Goal: Task Accomplishment & Management: Use online tool/utility

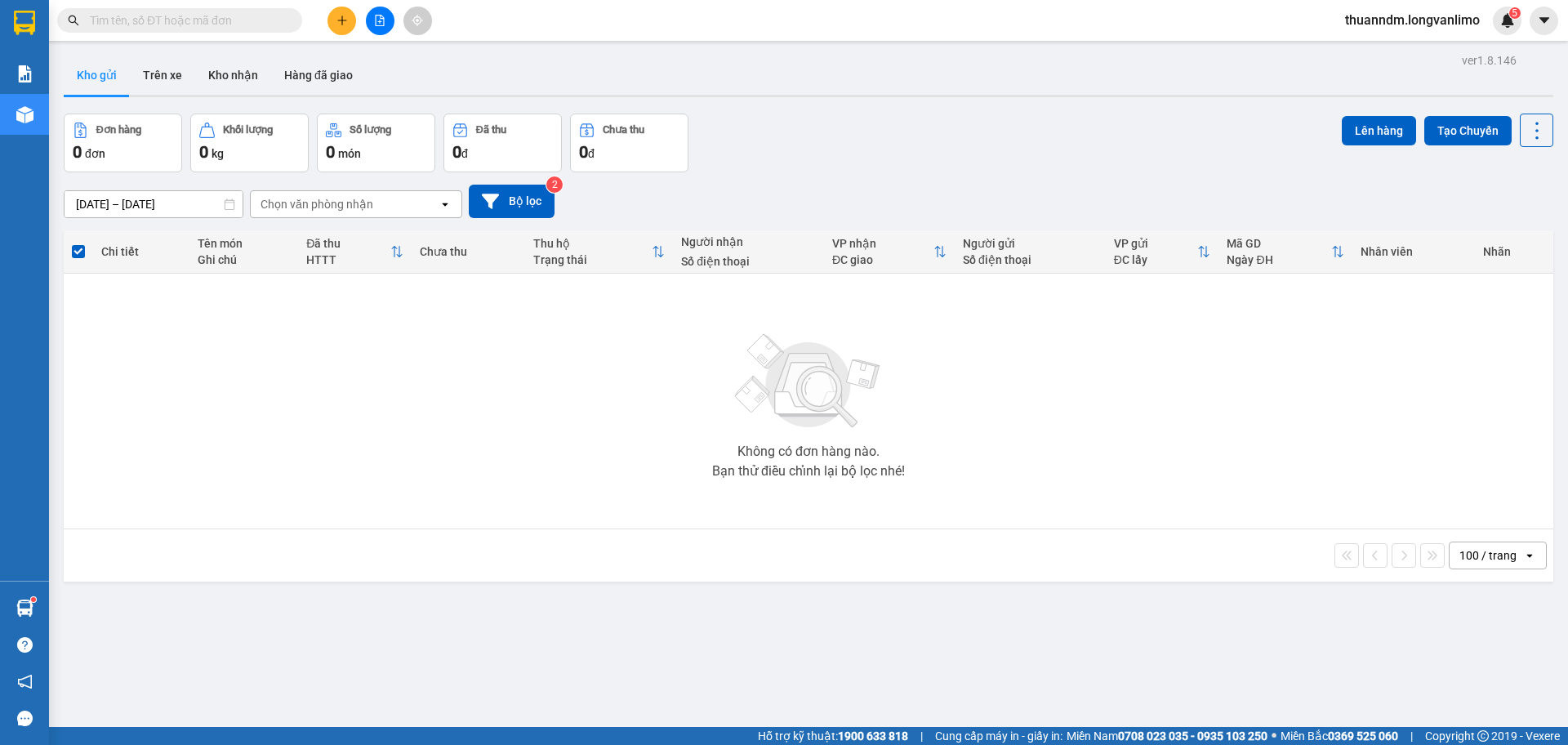
scroll to position [96, 0]
click at [392, 18] on button at bounding box center [380, 20] width 28 height 28
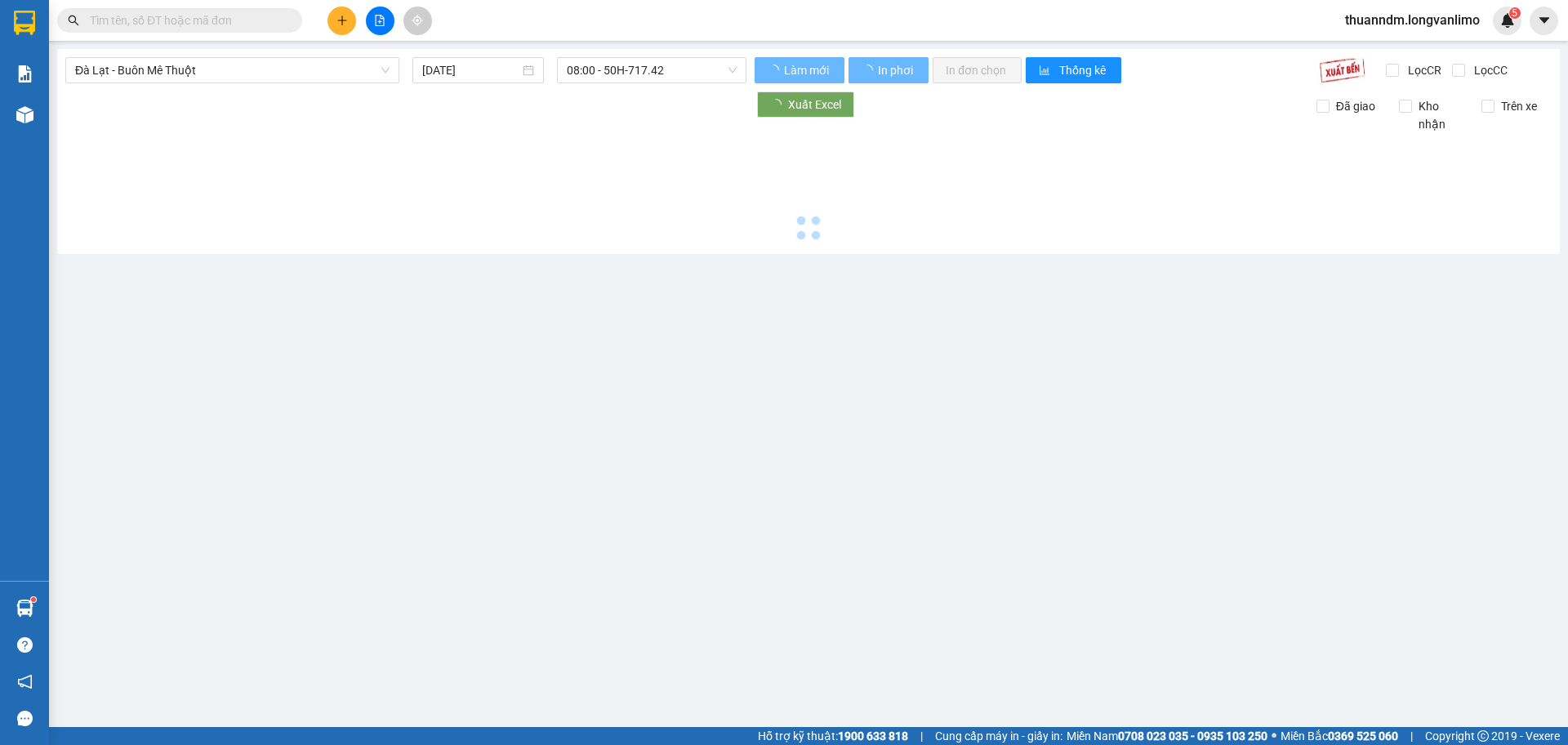
type input "[DATE]"
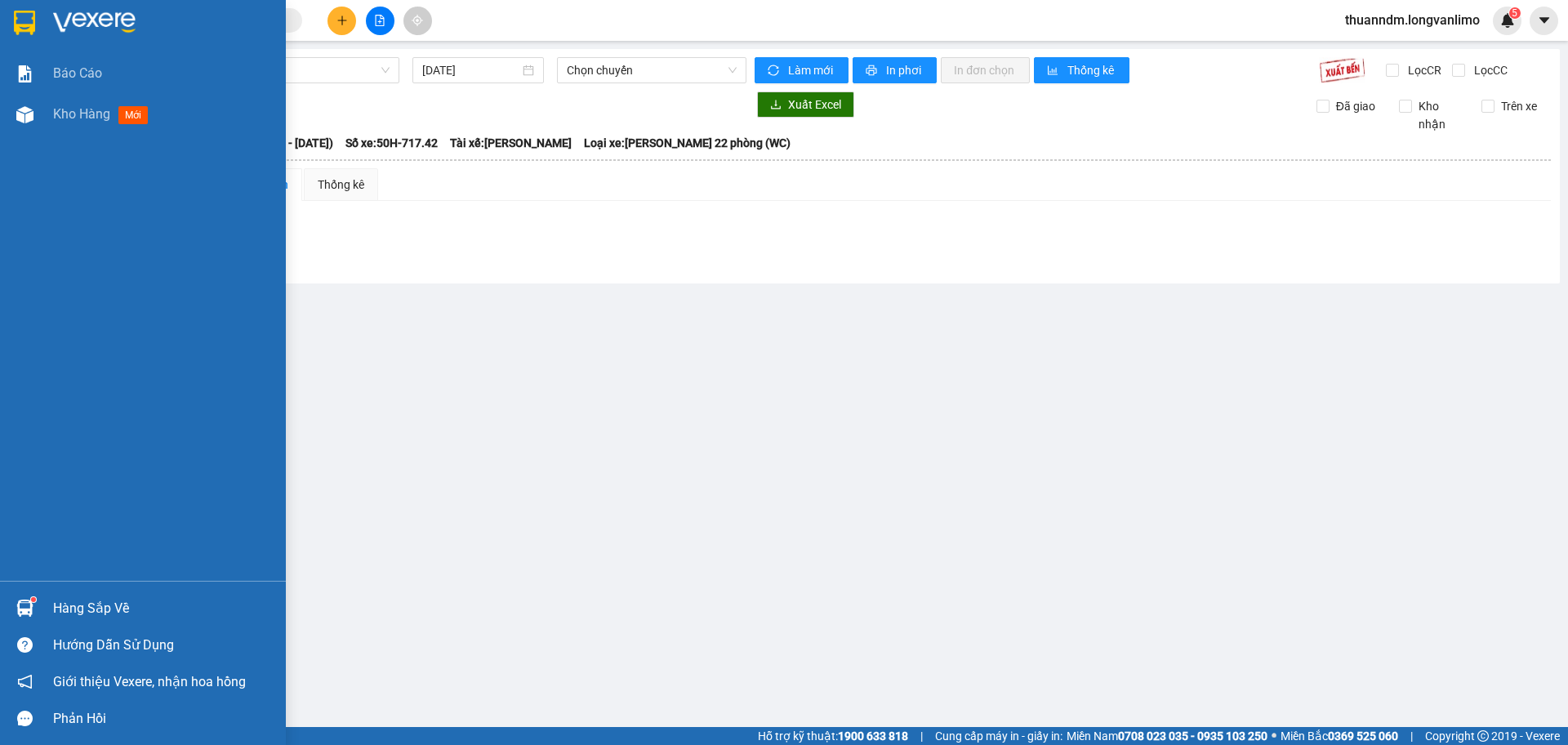
click at [4, 25] on div at bounding box center [142, 27] width 286 height 53
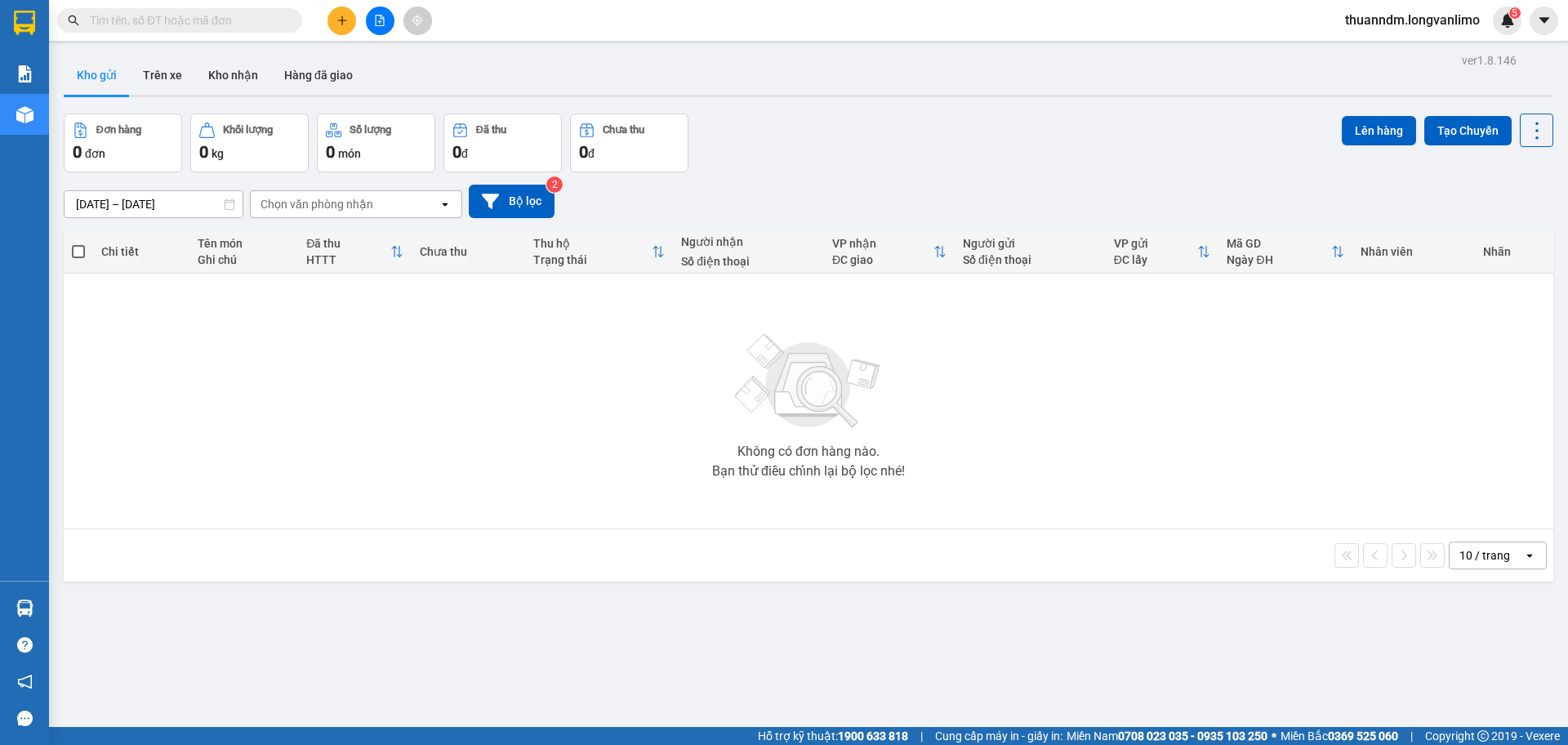
click at [377, 33] on button at bounding box center [380, 20] width 28 height 28
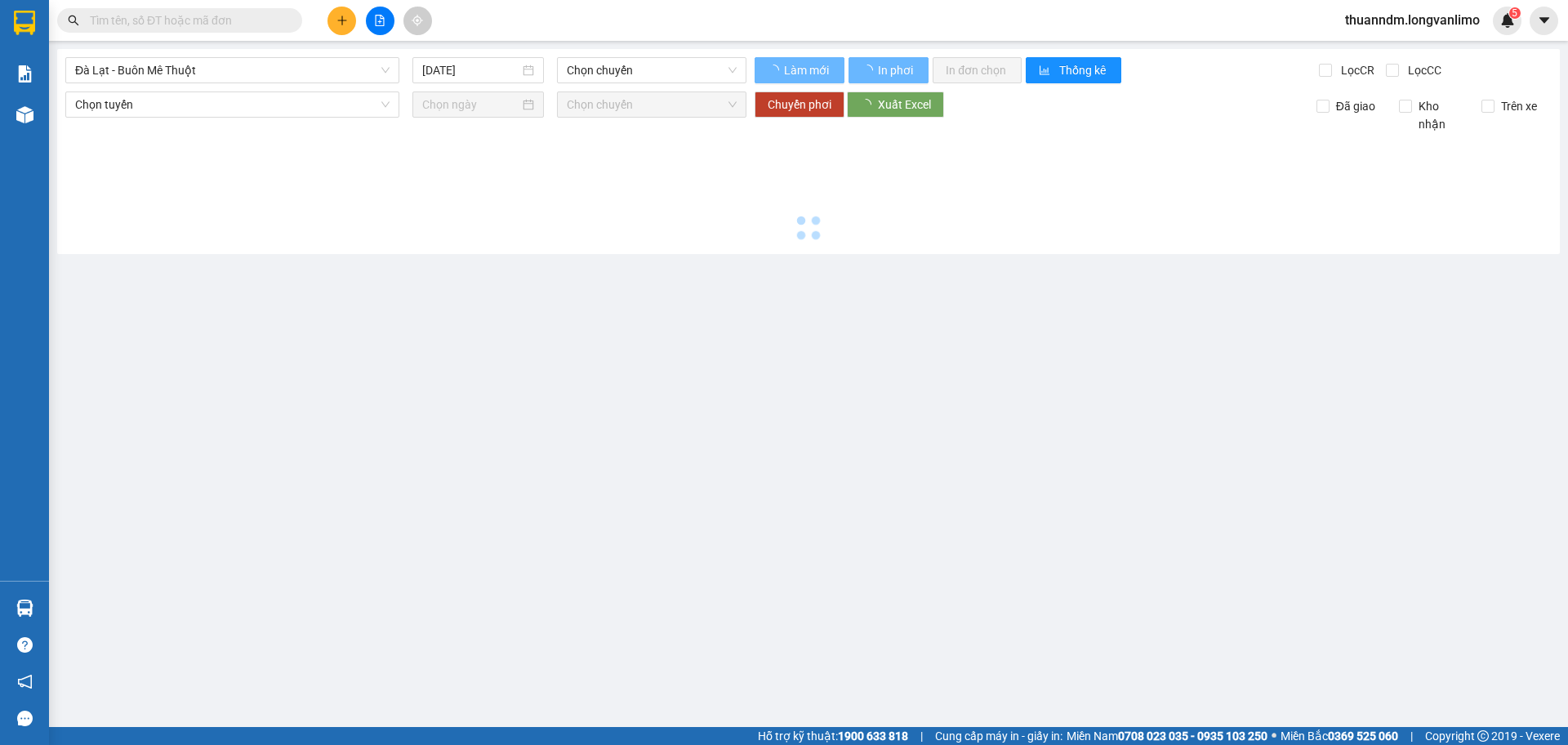
type input "[DATE]"
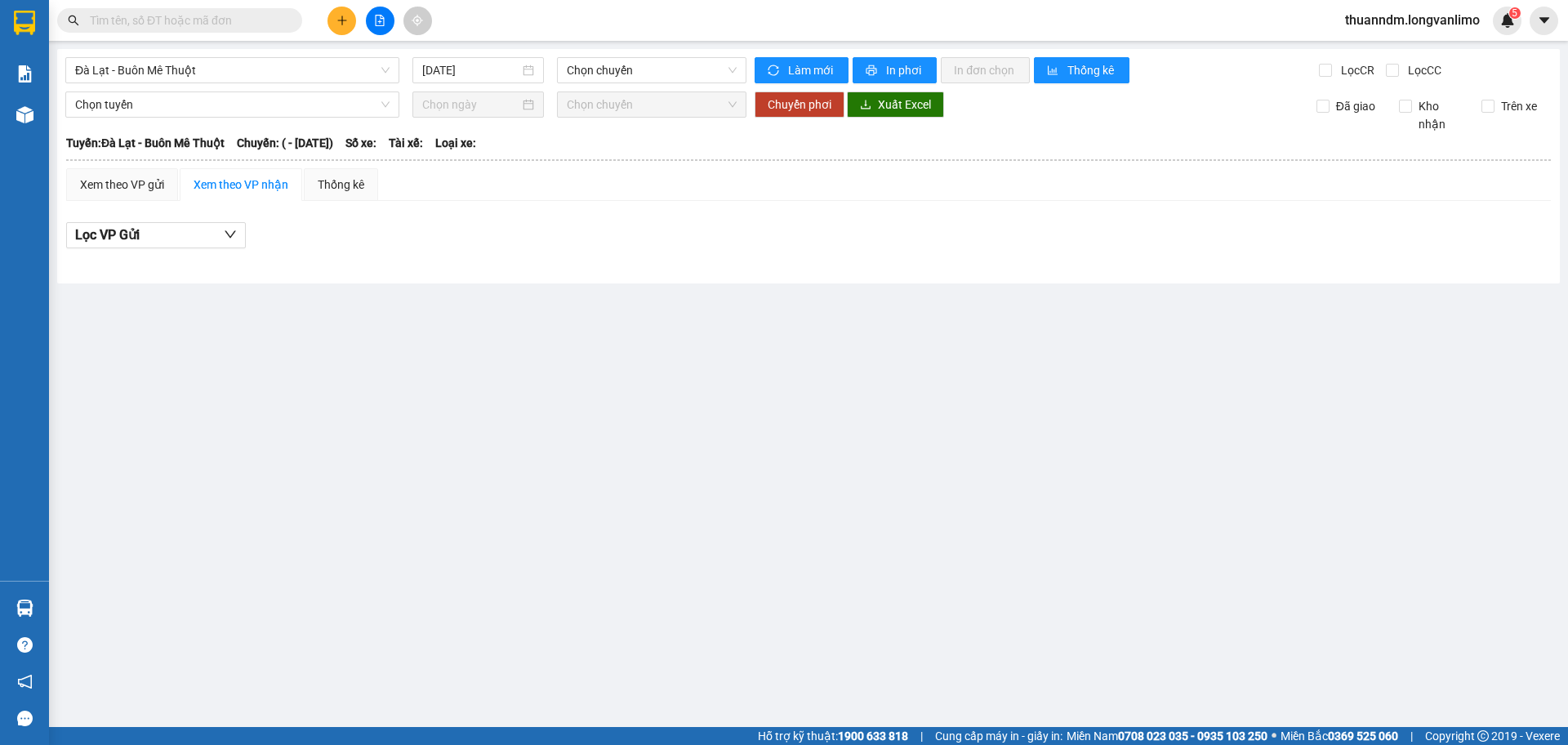
click at [313, 85] on div "Đà Lạt - Buôn Mê Thuột 13/10/2025 Chọn chuyến Làm mới In phơi In đơn chọn Thống…" at bounding box center [808, 166] width 1502 height 234
click at [313, 76] on span "Đà Lạt - Buôn Mê Thuột" at bounding box center [231, 70] width 314 height 25
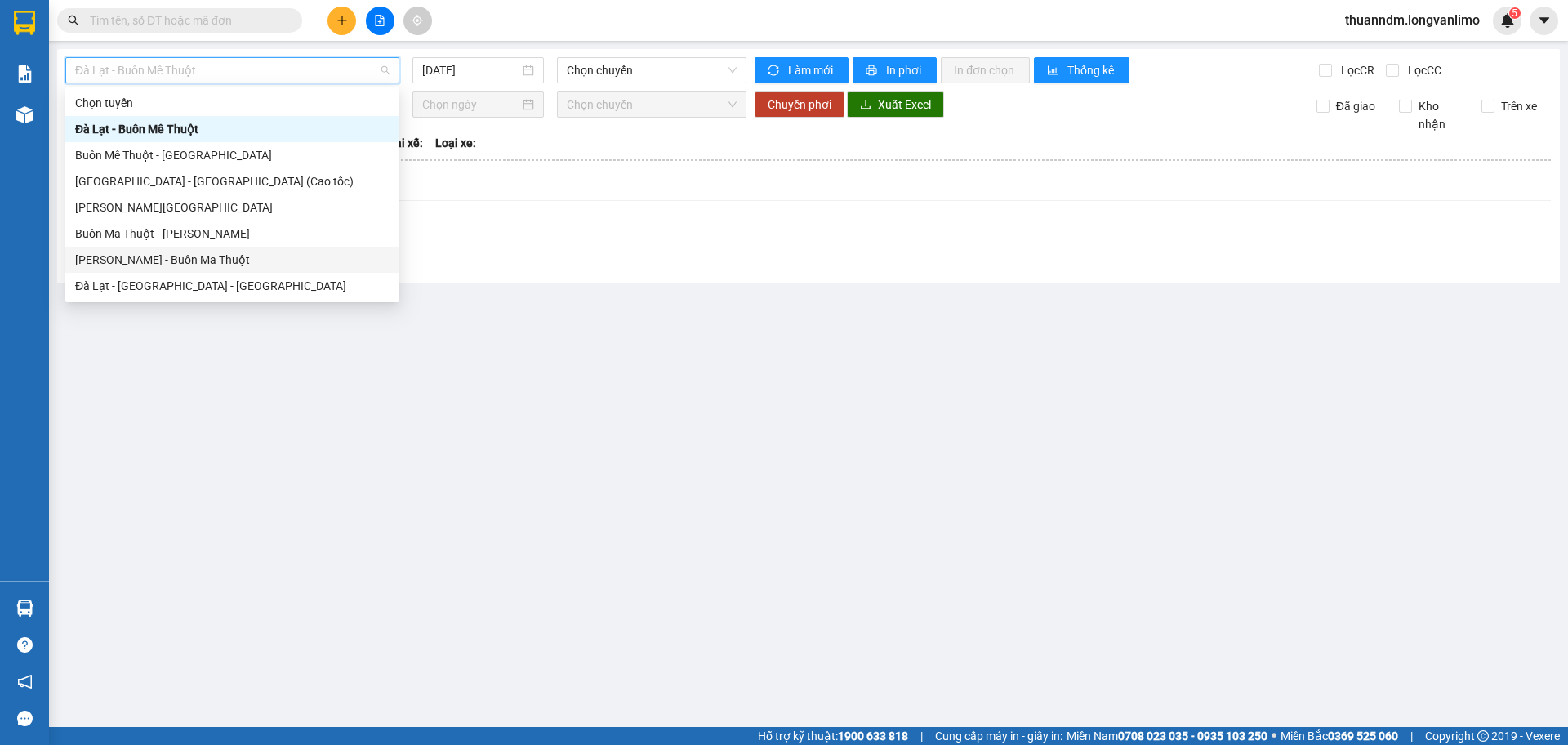
click at [243, 261] on div "Hồ Chí Minh - Buôn Ma Thuột" at bounding box center [231, 260] width 314 height 18
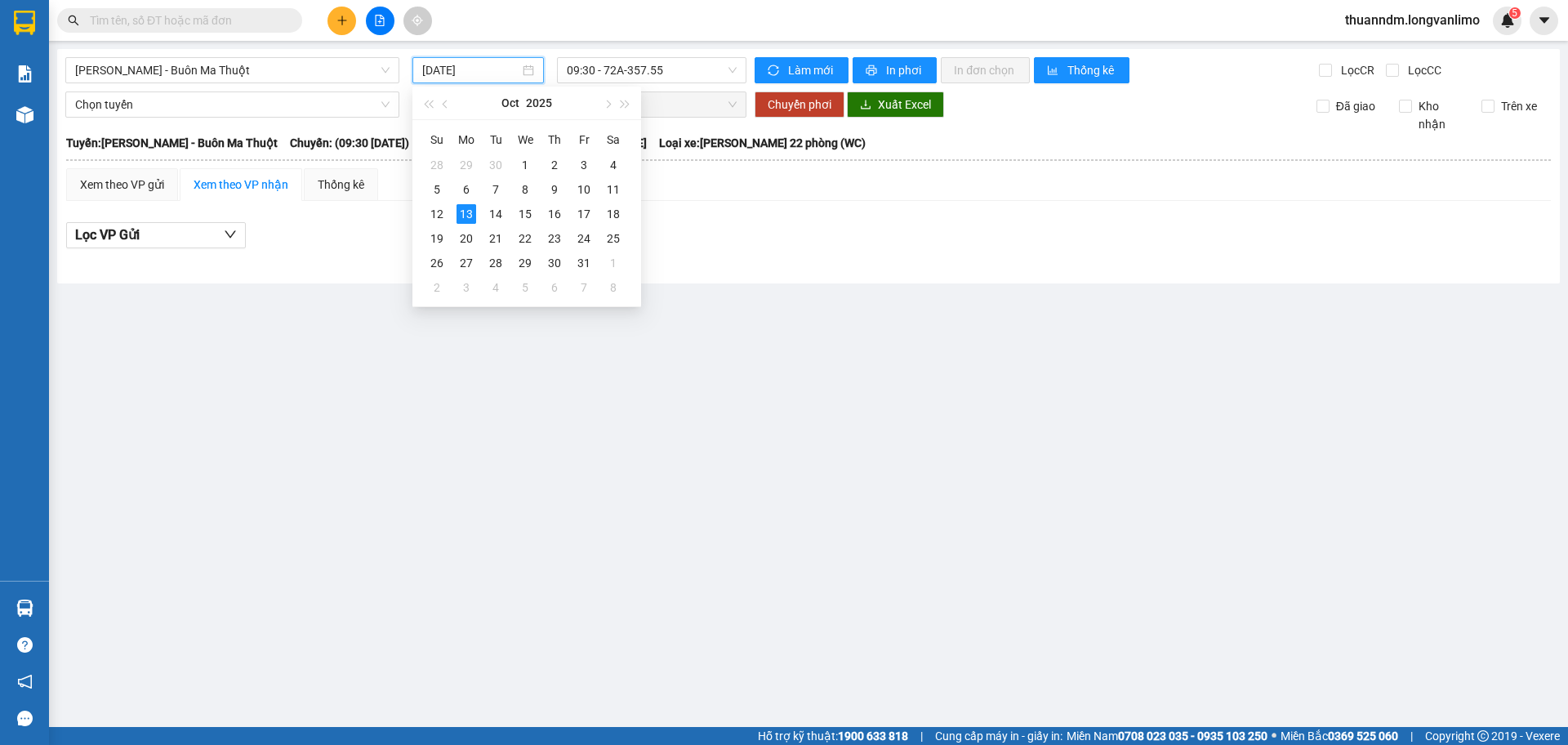
click at [456, 75] on input "[DATE]" at bounding box center [470, 70] width 97 height 18
click at [442, 212] on div "12" at bounding box center [437, 214] width 20 height 20
type input "[DATE]"
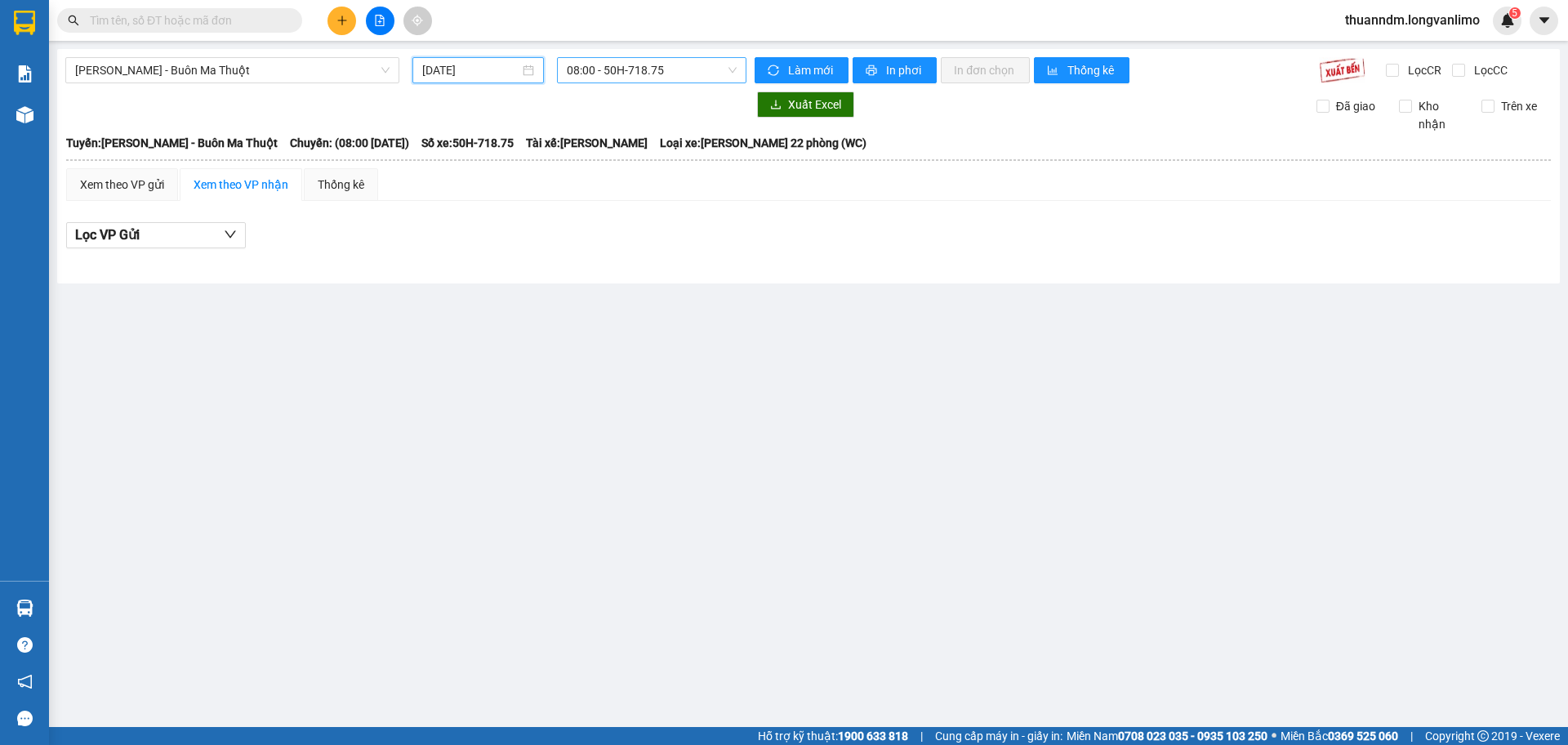
click at [665, 74] on span "08:00 - 50H-718.75" at bounding box center [651, 70] width 170 height 25
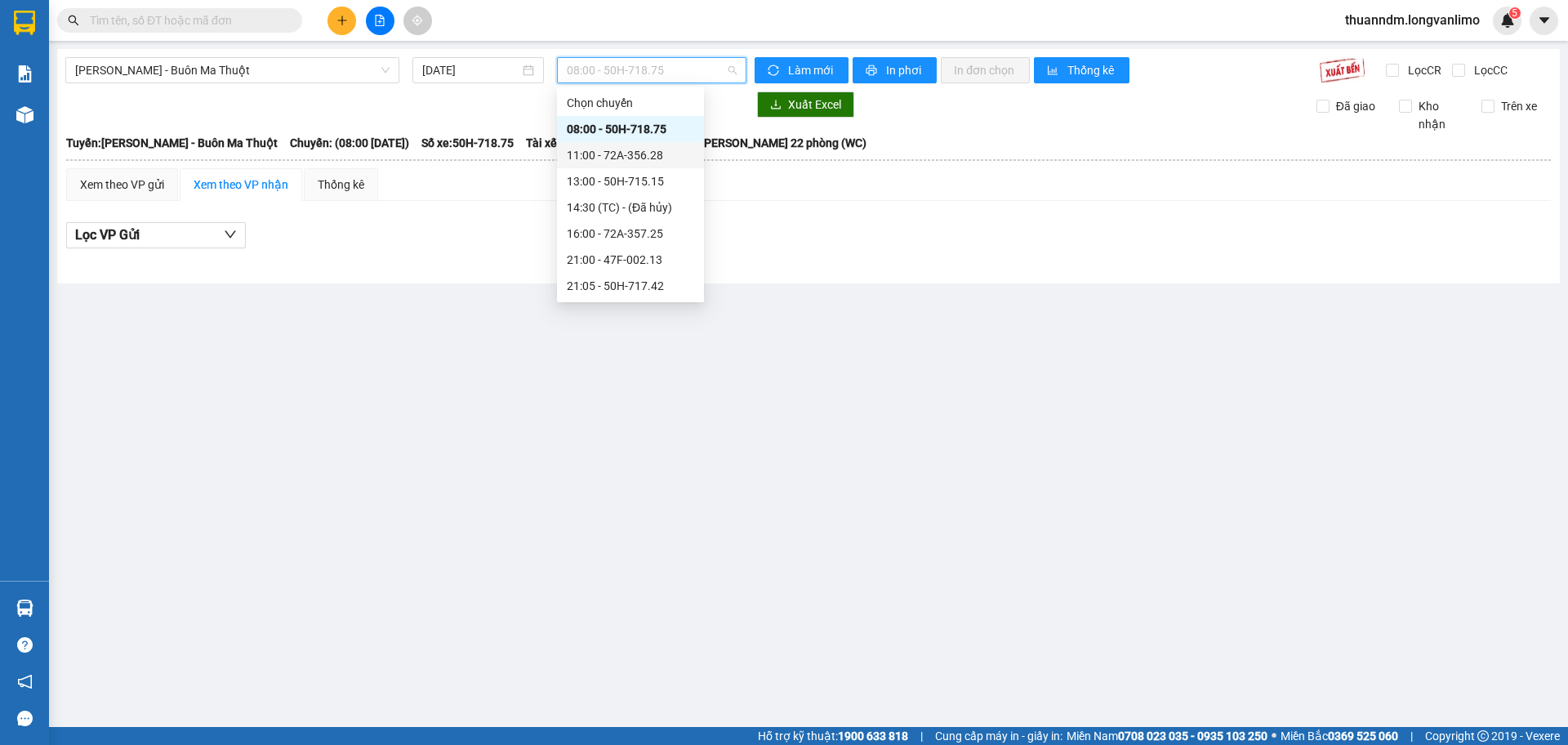
click at [659, 147] on div "11:00 - 72A-356.28" at bounding box center [630, 155] width 127 height 18
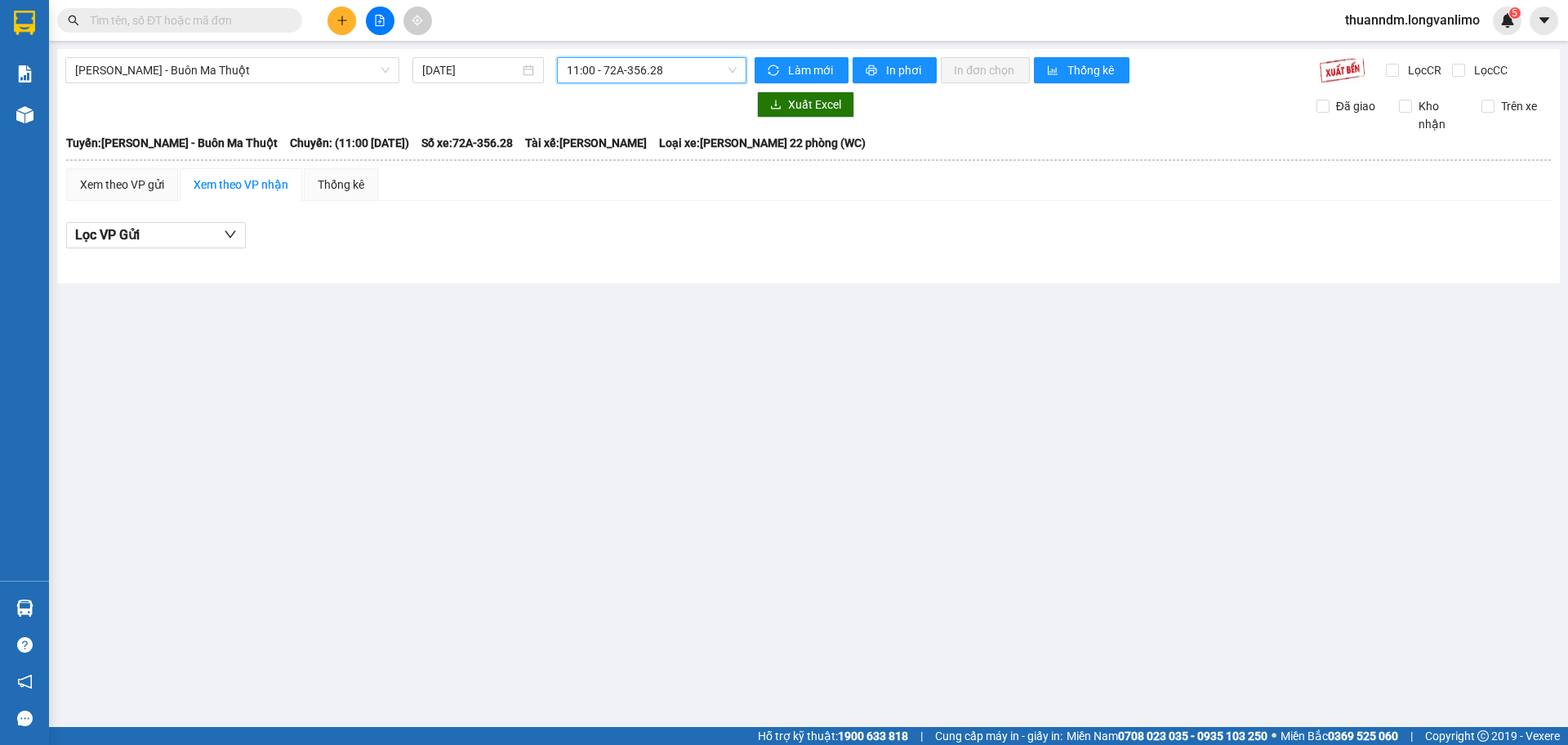
click at [651, 81] on span "11:00 - 72A-356.28" at bounding box center [651, 70] width 170 height 25
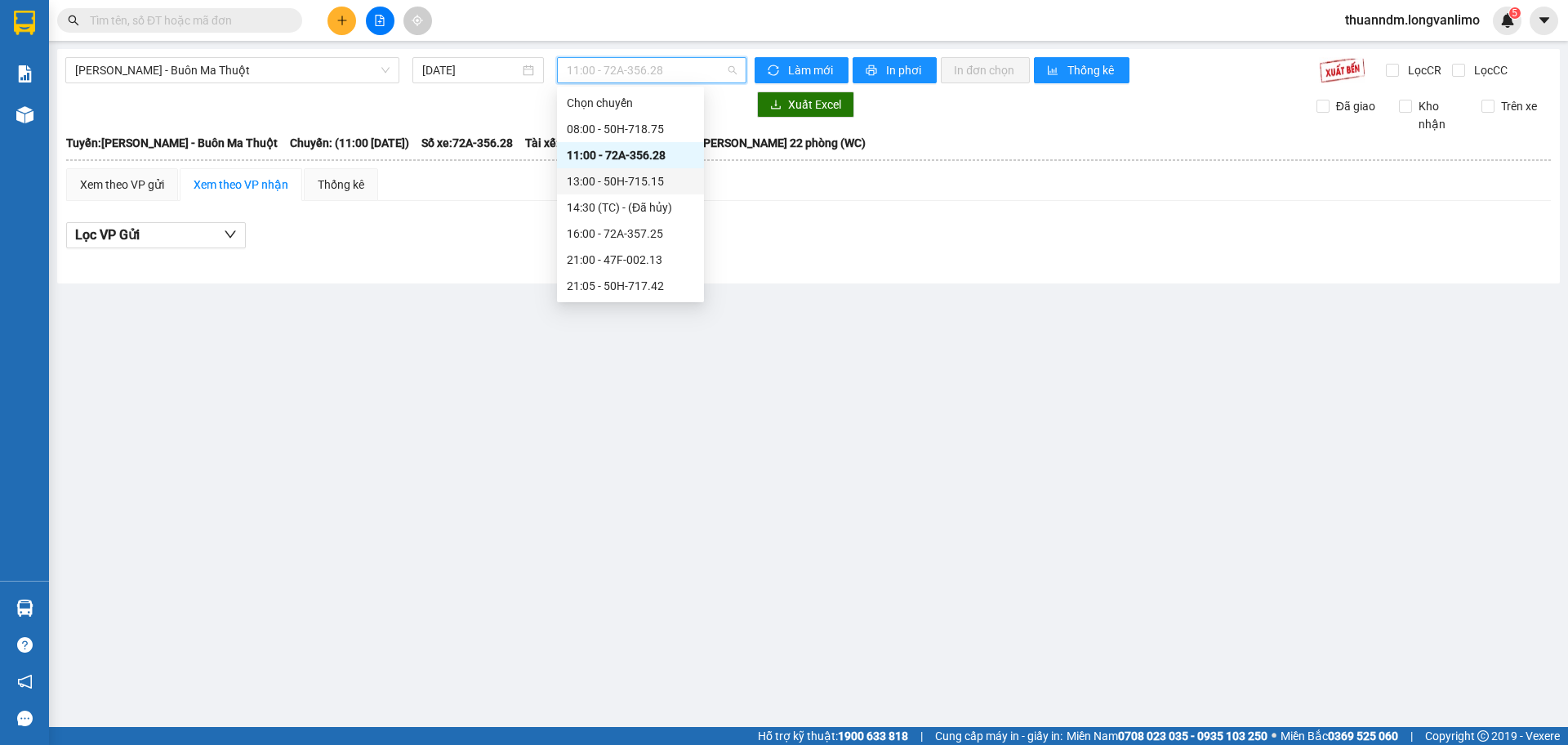
click at [658, 175] on div "13:00 - 50H-715.15" at bounding box center [630, 182] width 127 height 18
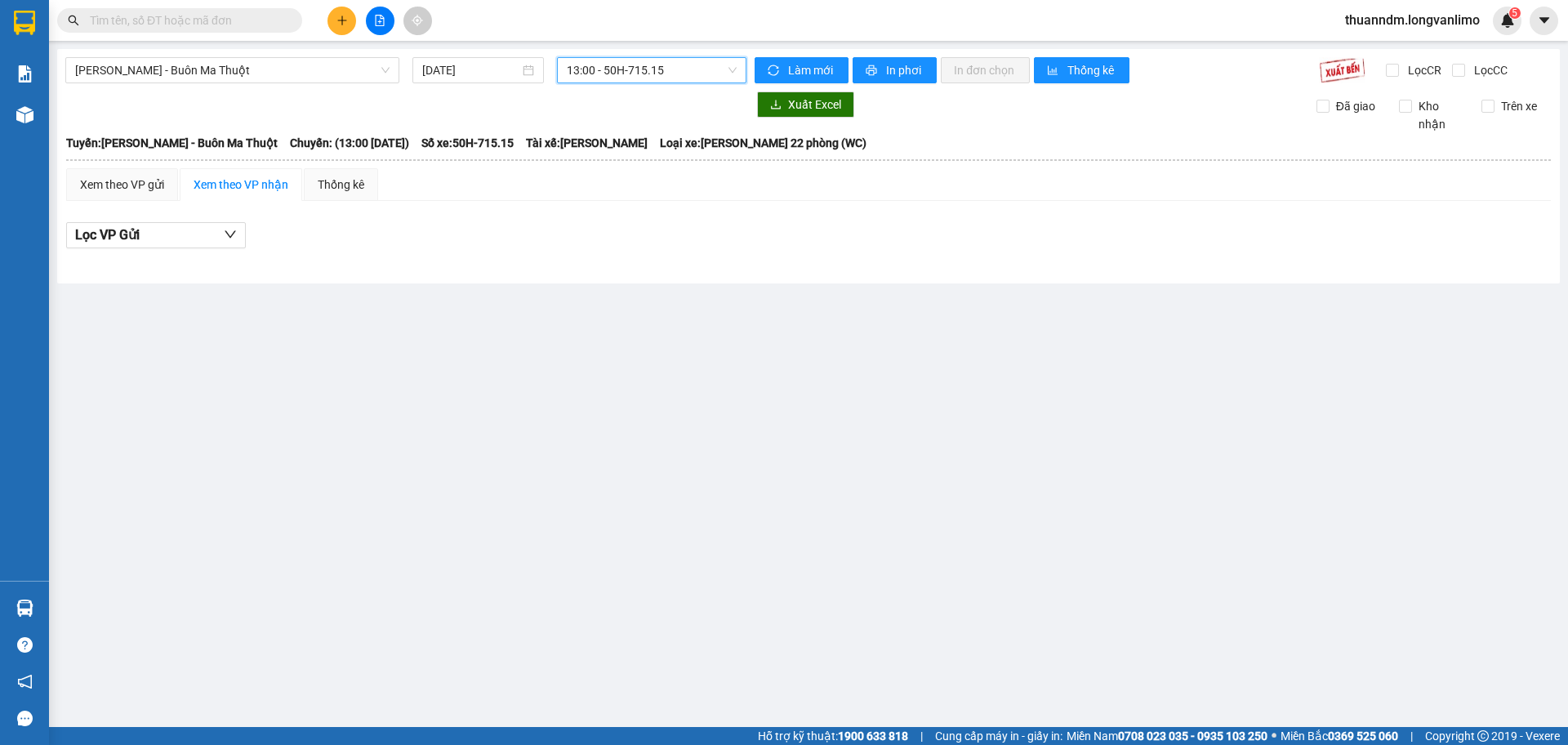
click at [652, 77] on span "13:00 - 50H-715.15" at bounding box center [651, 70] width 170 height 25
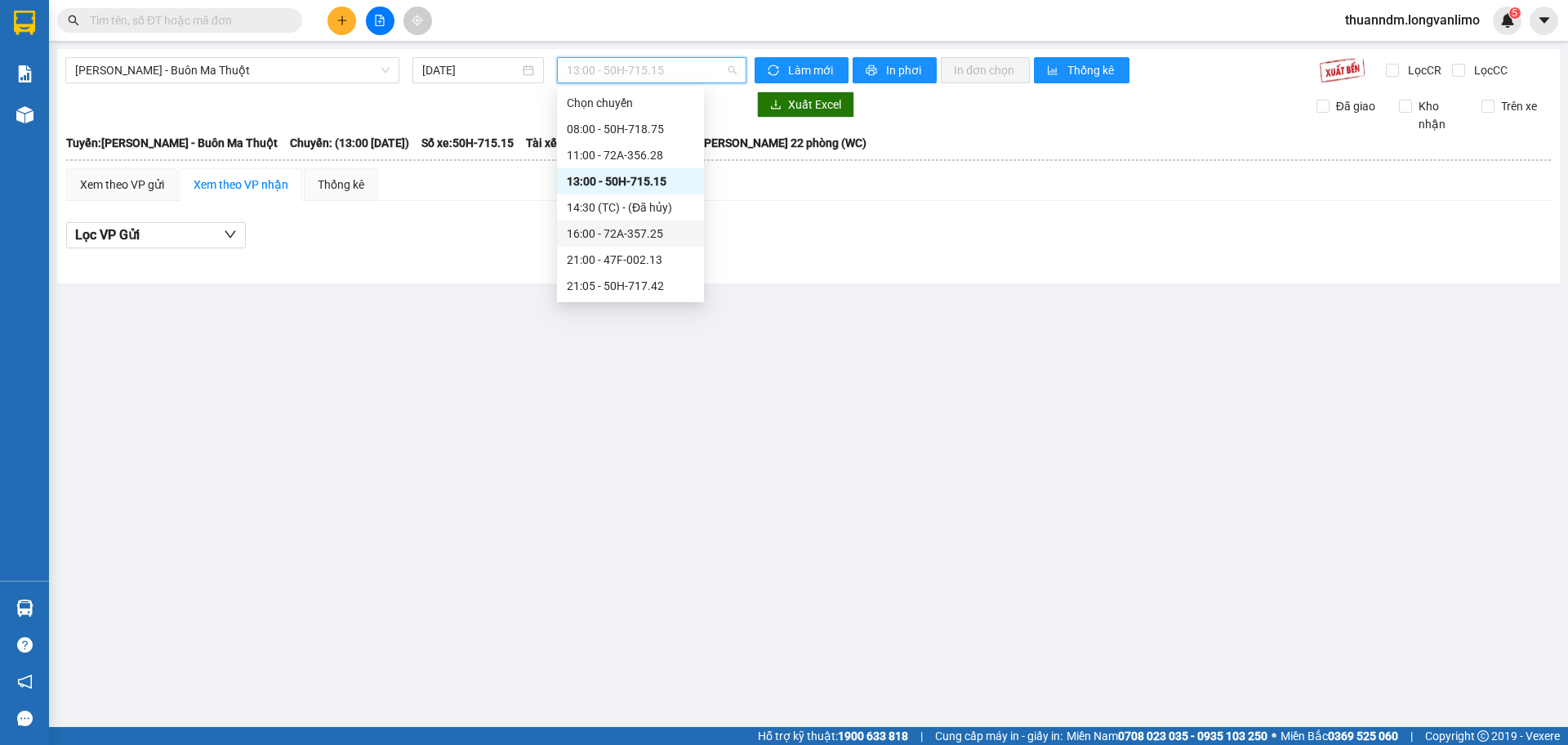
click at [661, 237] on div "16:00 - 72A-357.25" at bounding box center [630, 233] width 127 height 18
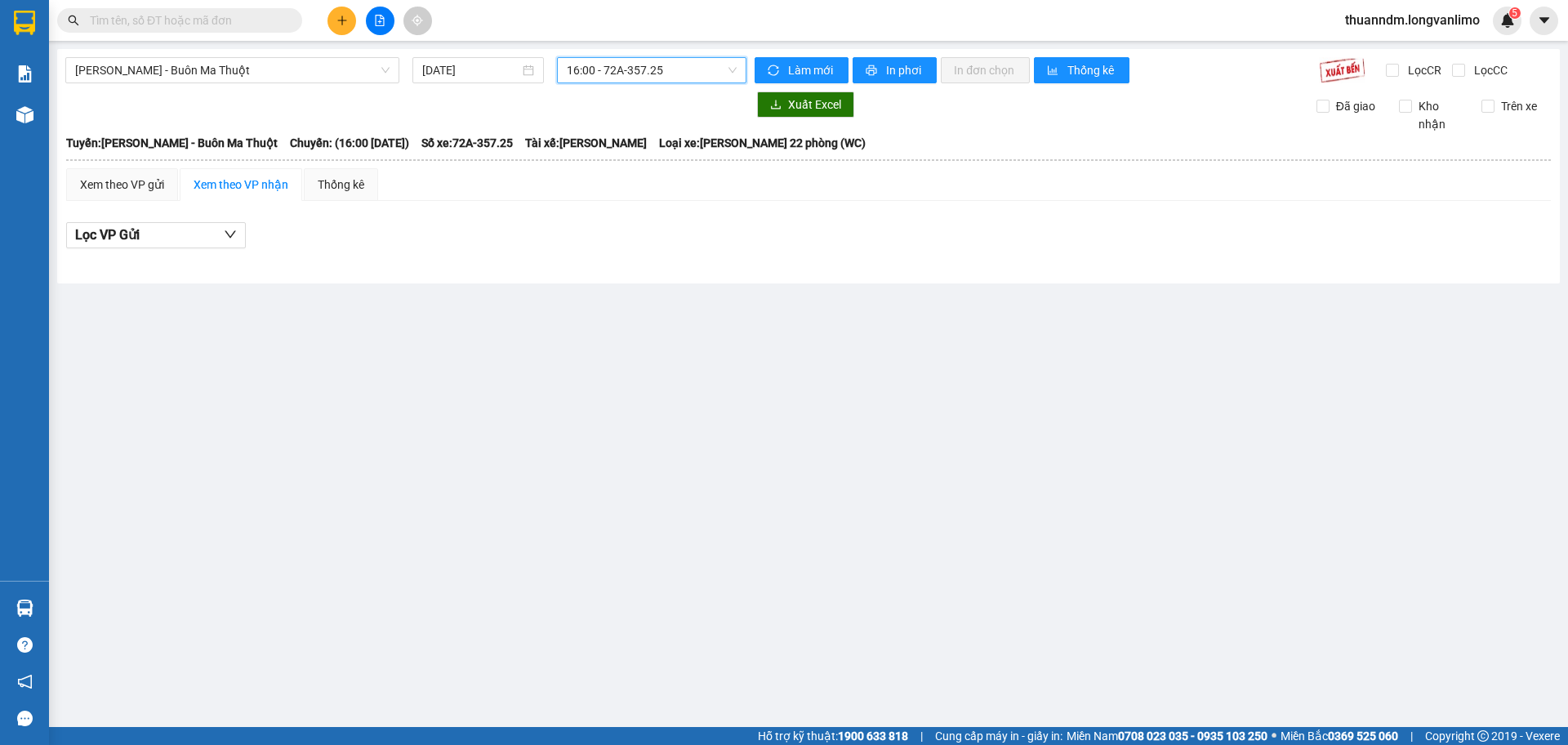
click at [622, 67] on span "16:00 - 72A-357.25" at bounding box center [651, 70] width 170 height 25
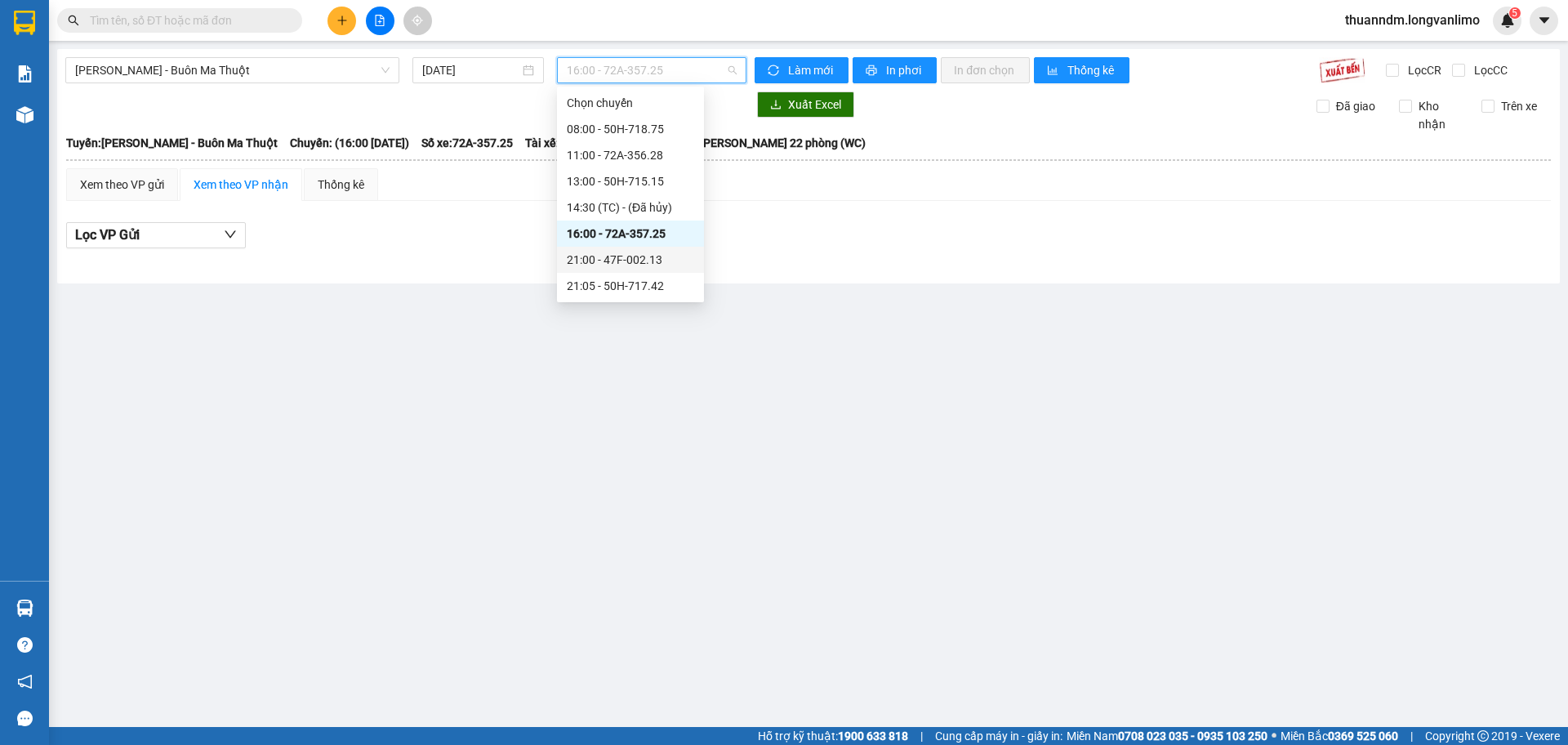
click at [643, 260] on div "21:00 - 47F-002.13" at bounding box center [630, 260] width 127 height 18
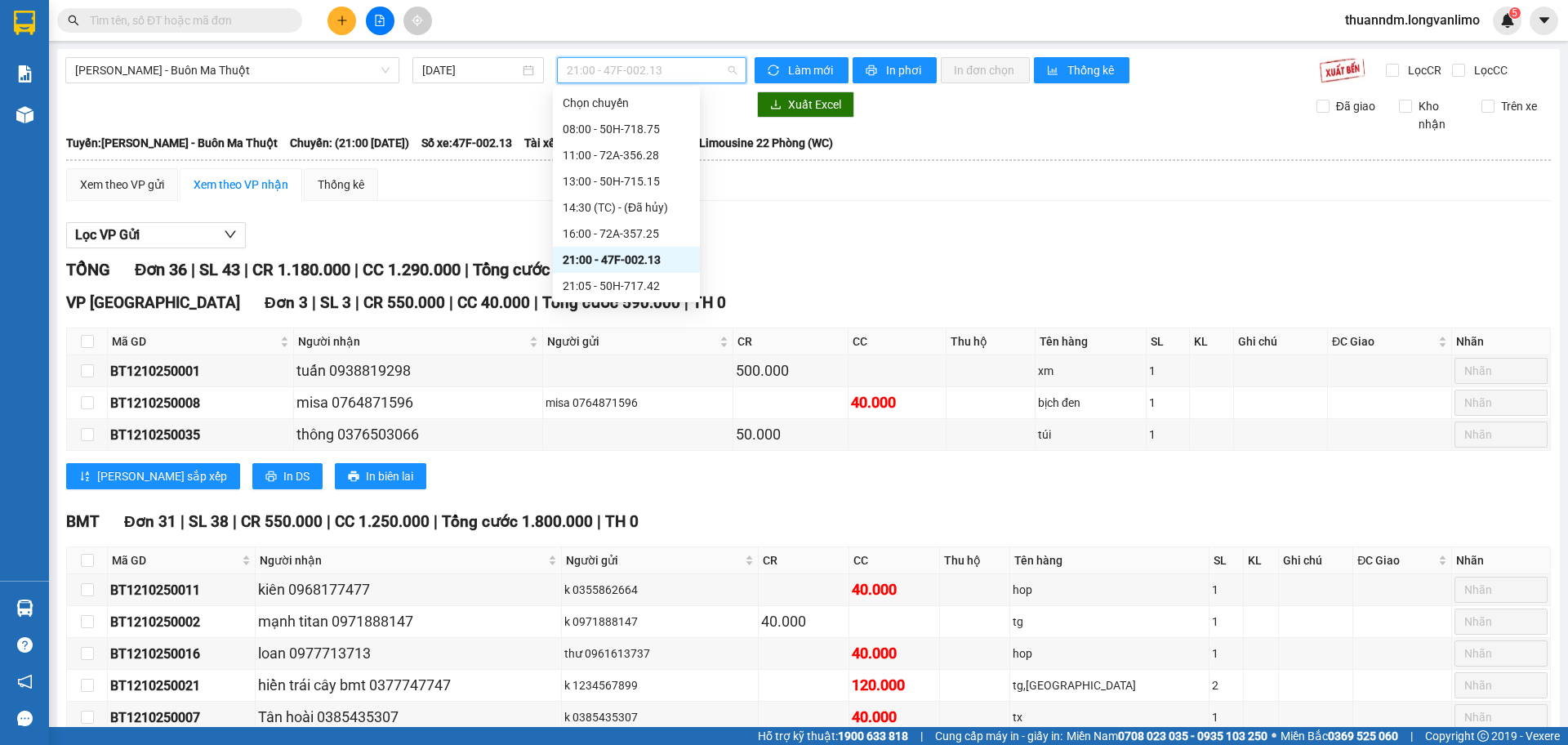
click at [674, 64] on span "21:00 - 47F-002.13" at bounding box center [651, 70] width 170 height 25
click at [651, 287] on div "21:05 - 50H-717.42" at bounding box center [626, 286] width 127 height 18
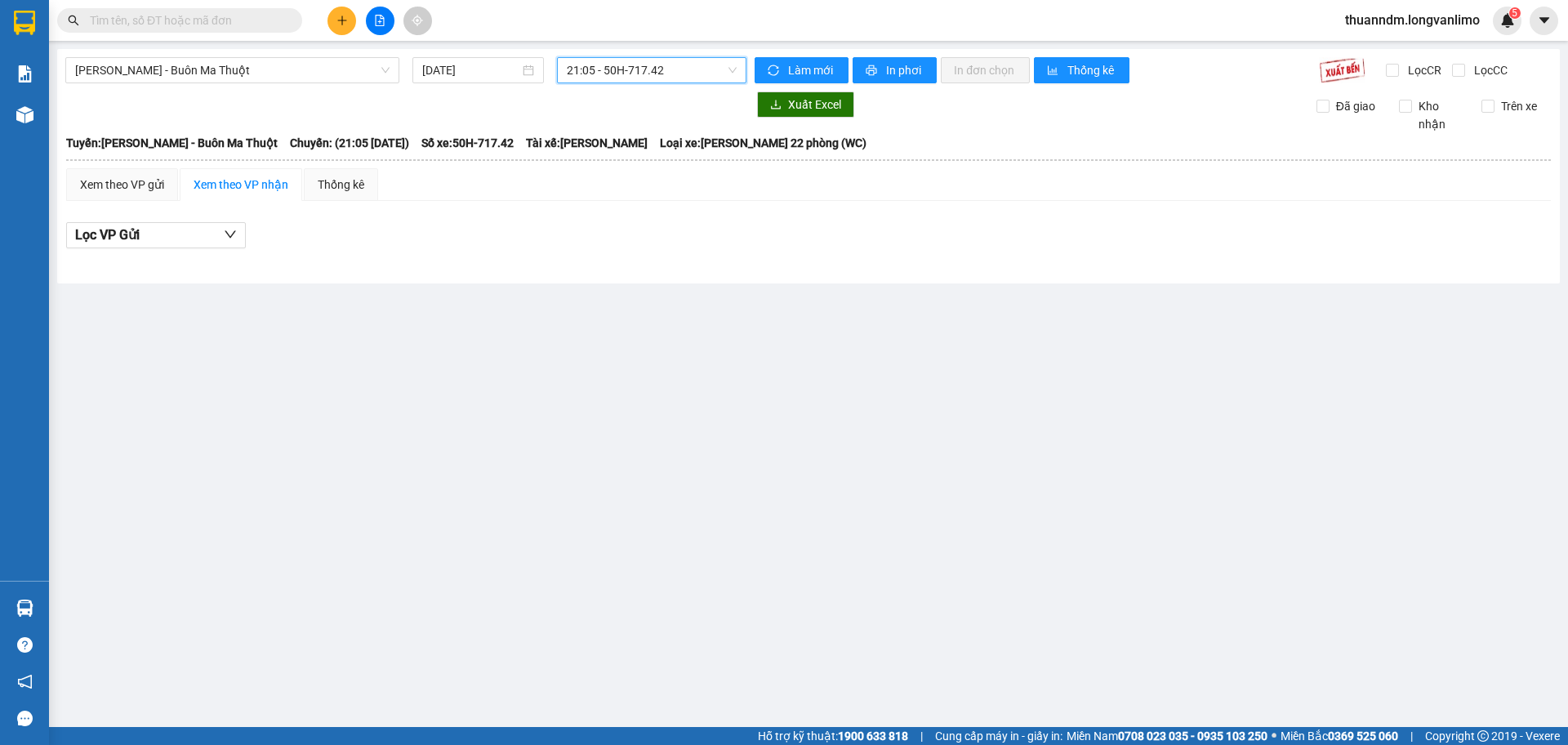
click at [660, 69] on span "21:05 - 50H-717.42" at bounding box center [651, 70] width 170 height 25
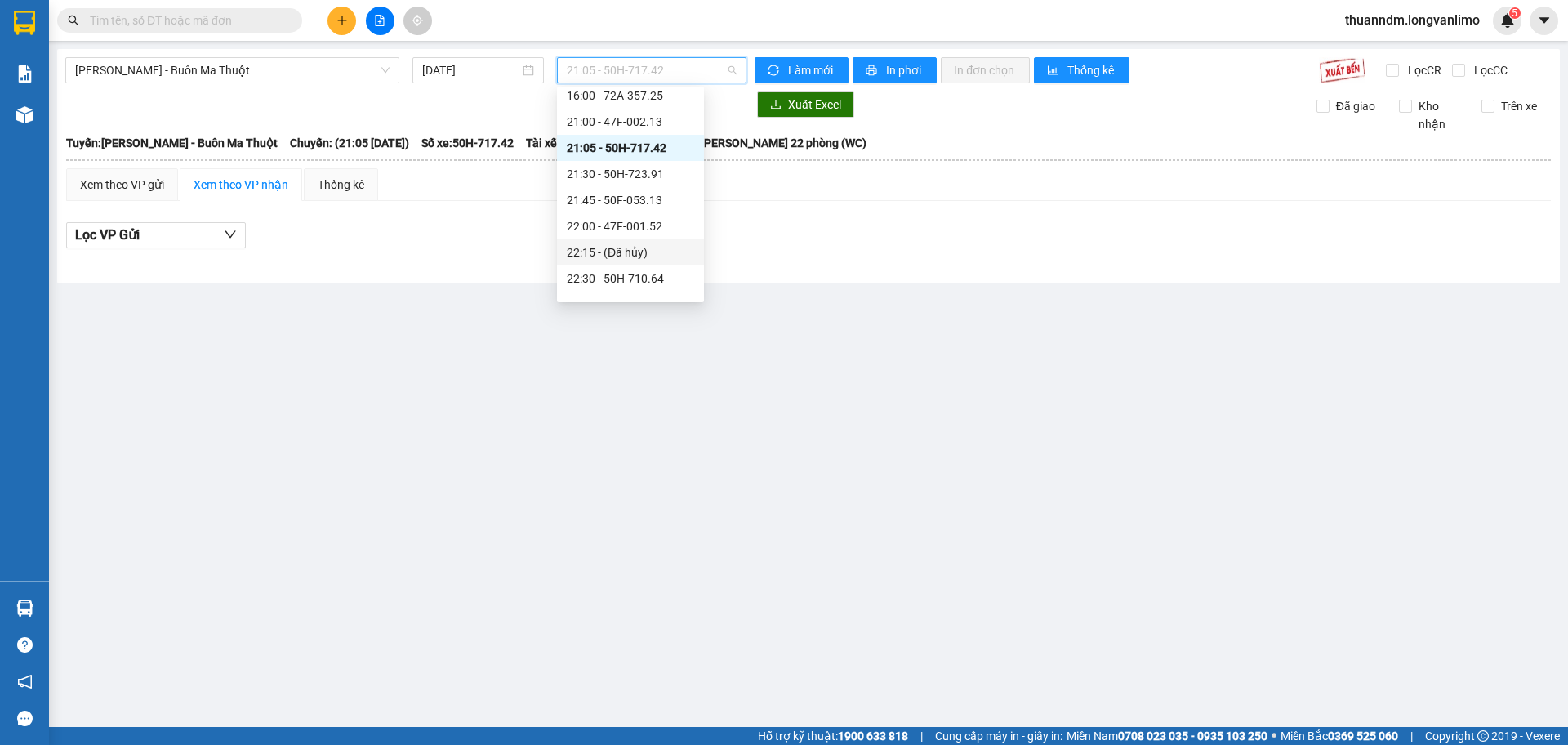
scroll to position [164, 0]
click at [642, 156] on div "21:30 - 50H-723.91" at bounding box center [630, 149] width 127 height 18
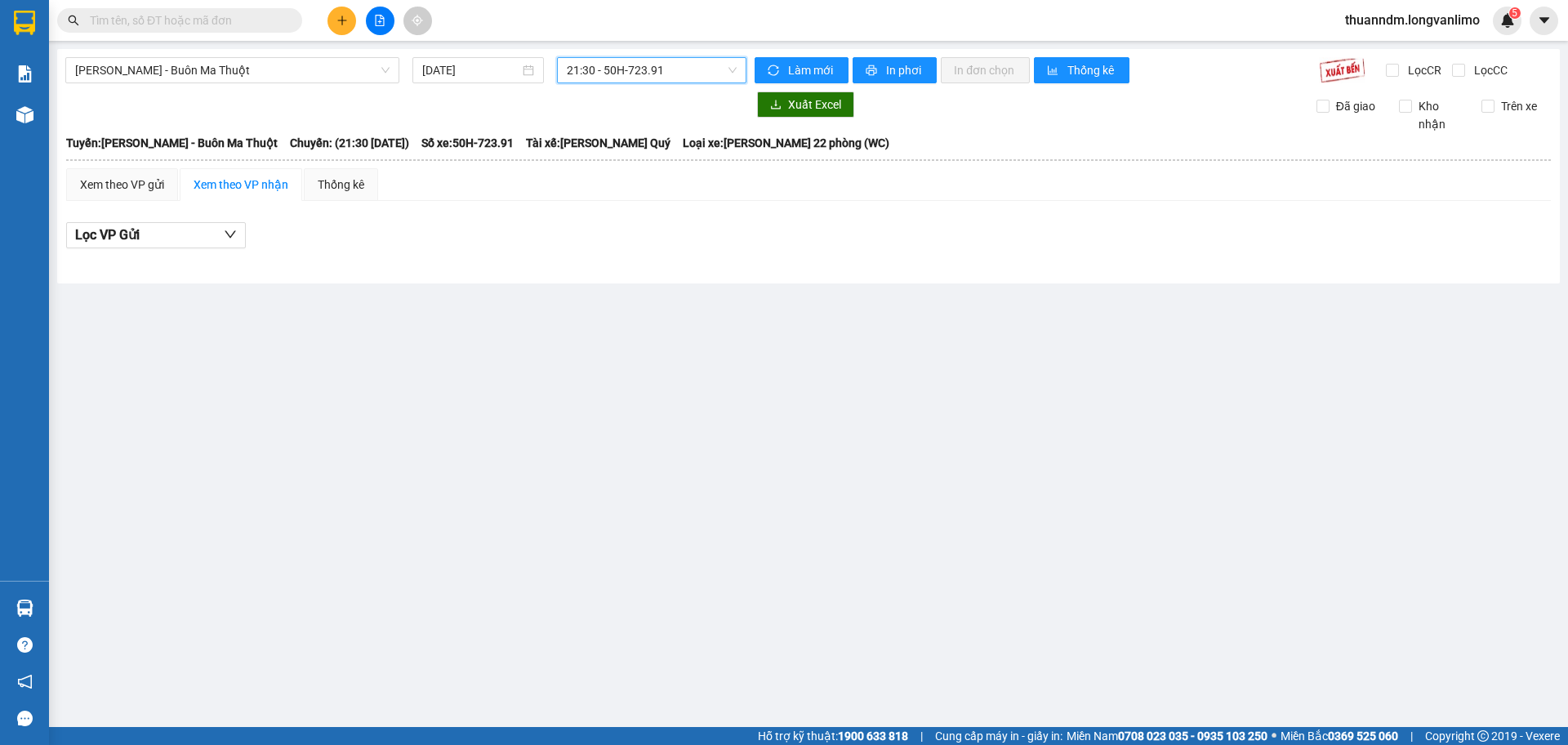
click at [642, 72] on span "21:30 - 50H-723.91" at bounding box center [651, 70] width 170 height 25
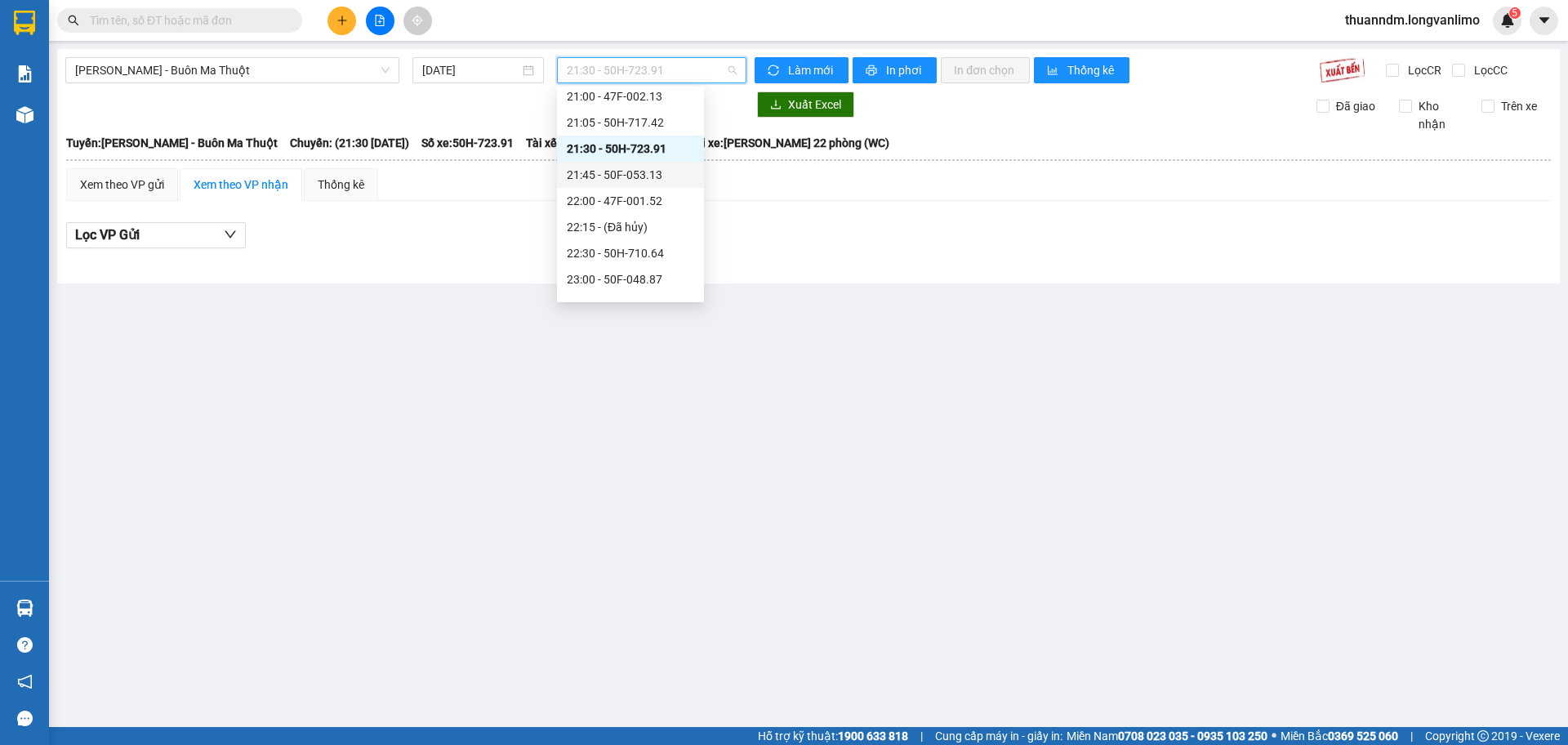
click at [655, 174] on div "21:45 - 50F-053.13" at bounding box center [630, 174] width 127 height 18
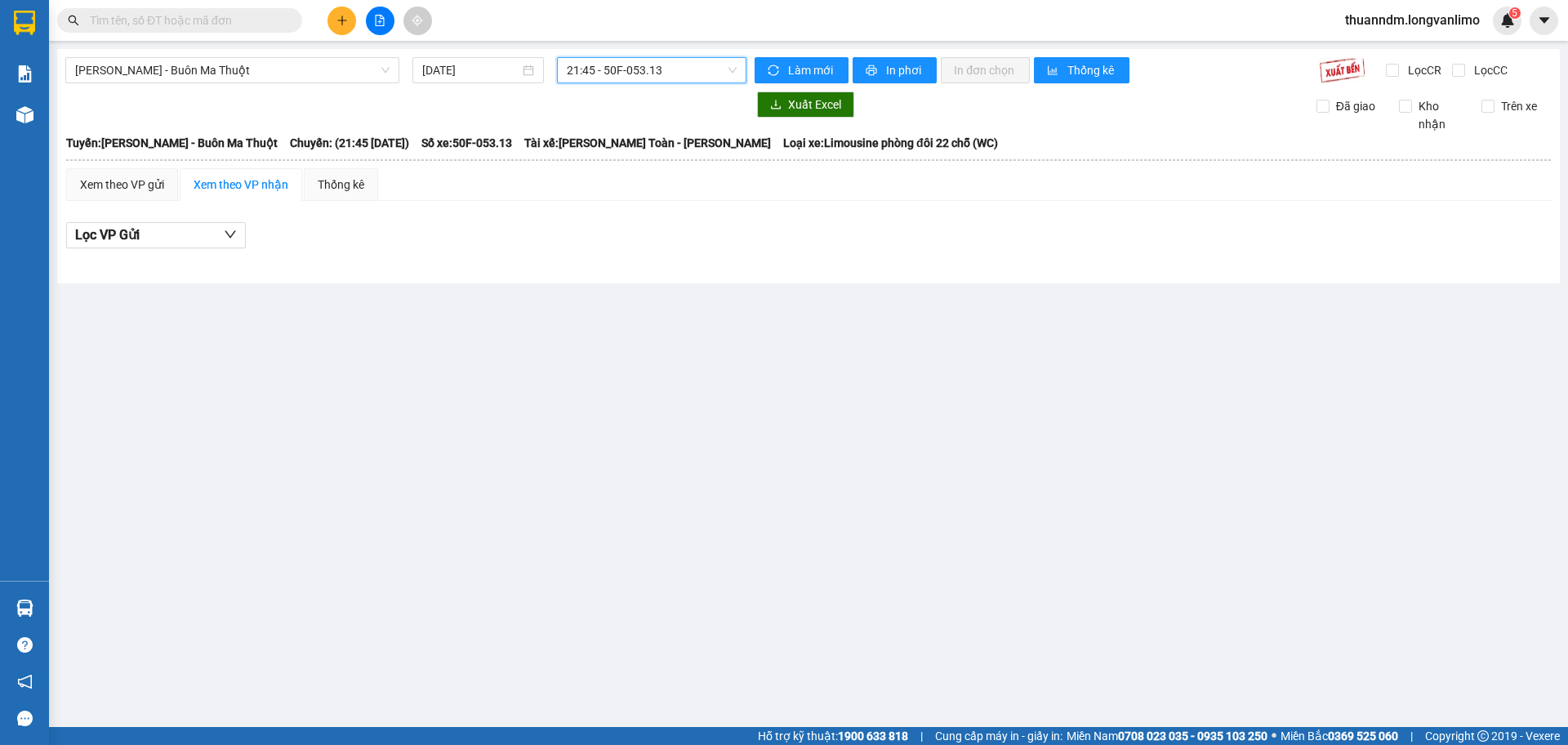
click at [669, 71] on span "21:45 - 50F-053.13" at bounding box center [651, 70] width 170 height 25
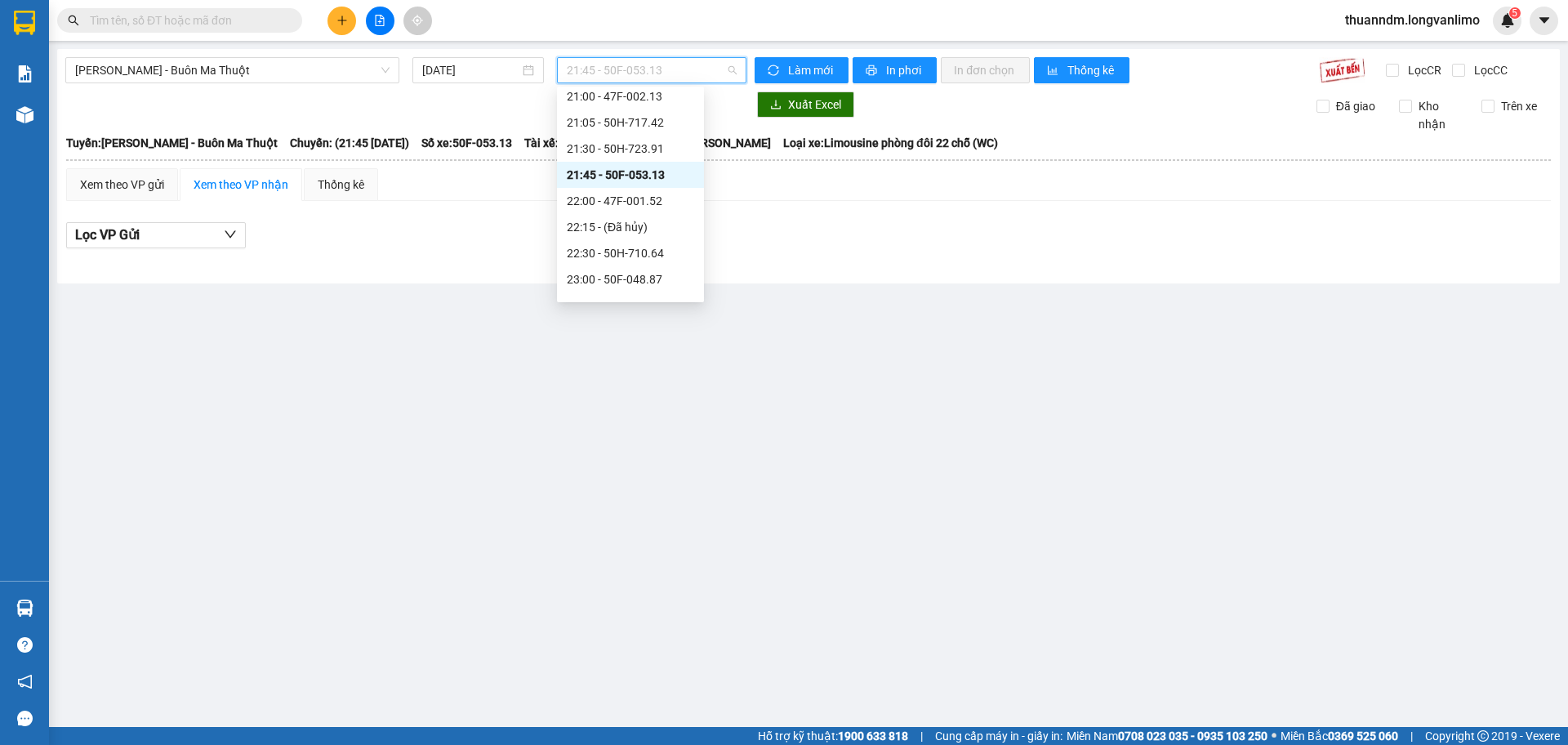
click at [651, 187] on div "21:45 - 50F-053.13" at bounding box center [630, 174] width 147 height 26
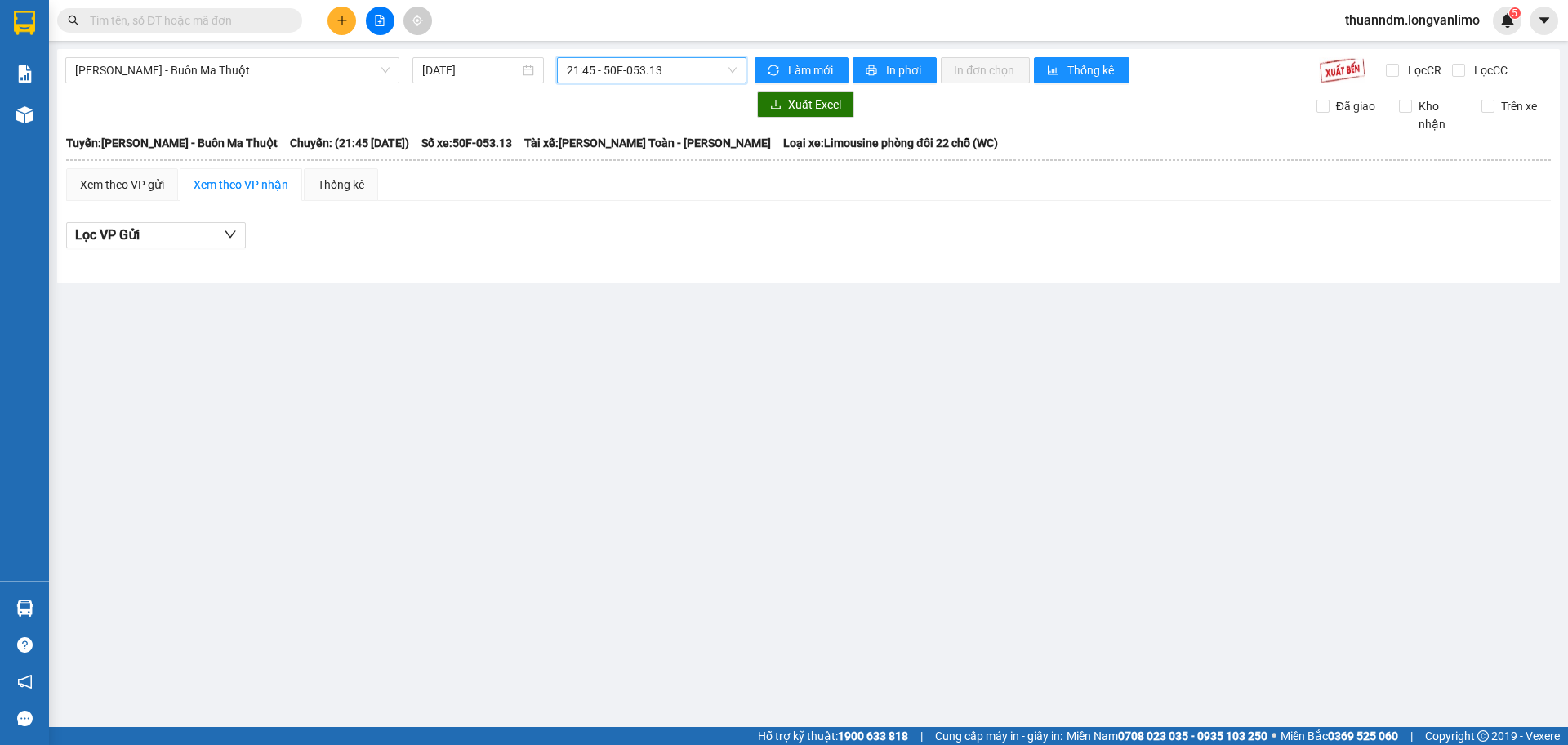
click at [634, 79] on span "21:45 - 50F-053.13" at bounding box center [651, 70] width 170 height 25
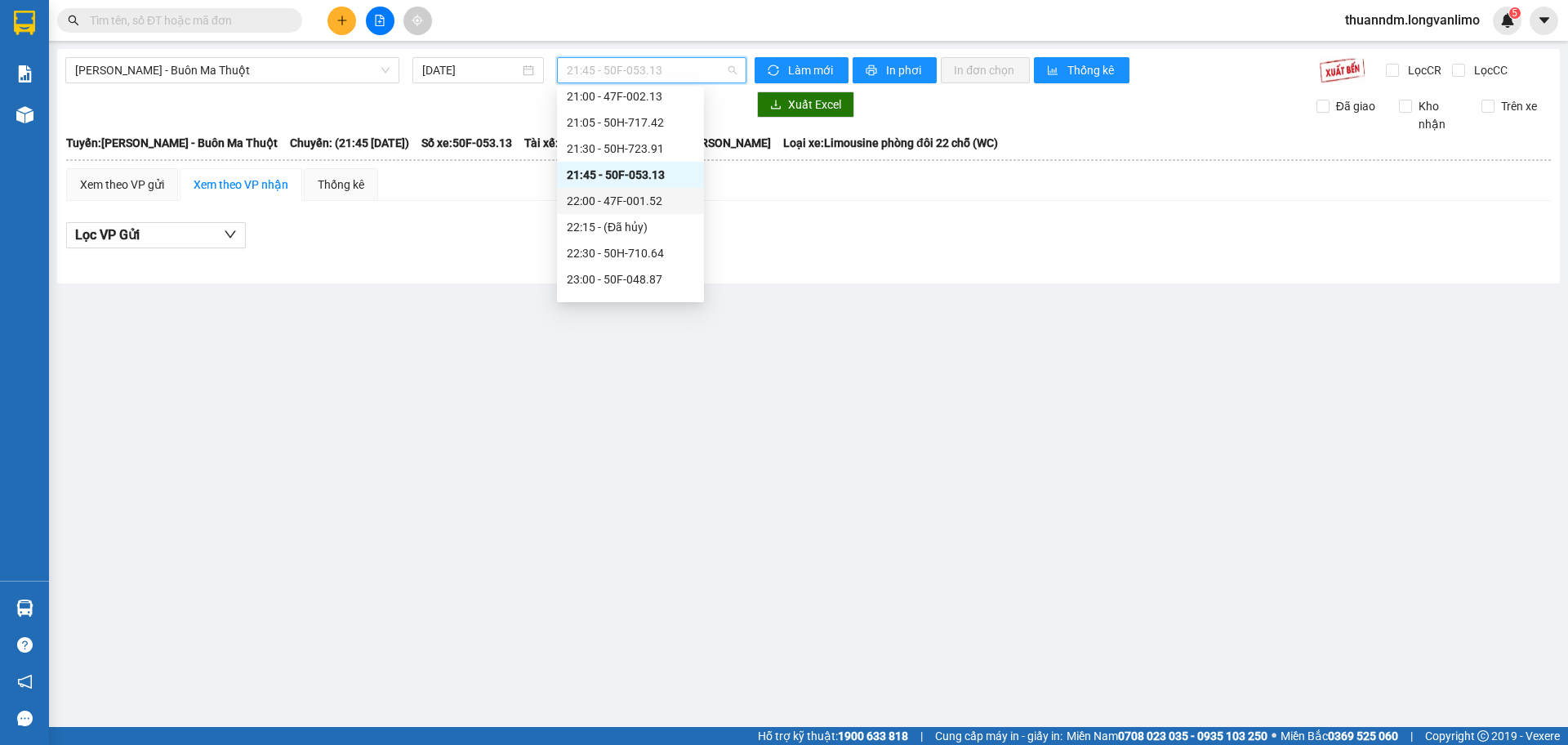
click at [658, 194] on div "22:00 - 47F-001.52" at bounding box center [630, 201] width 127 height 18
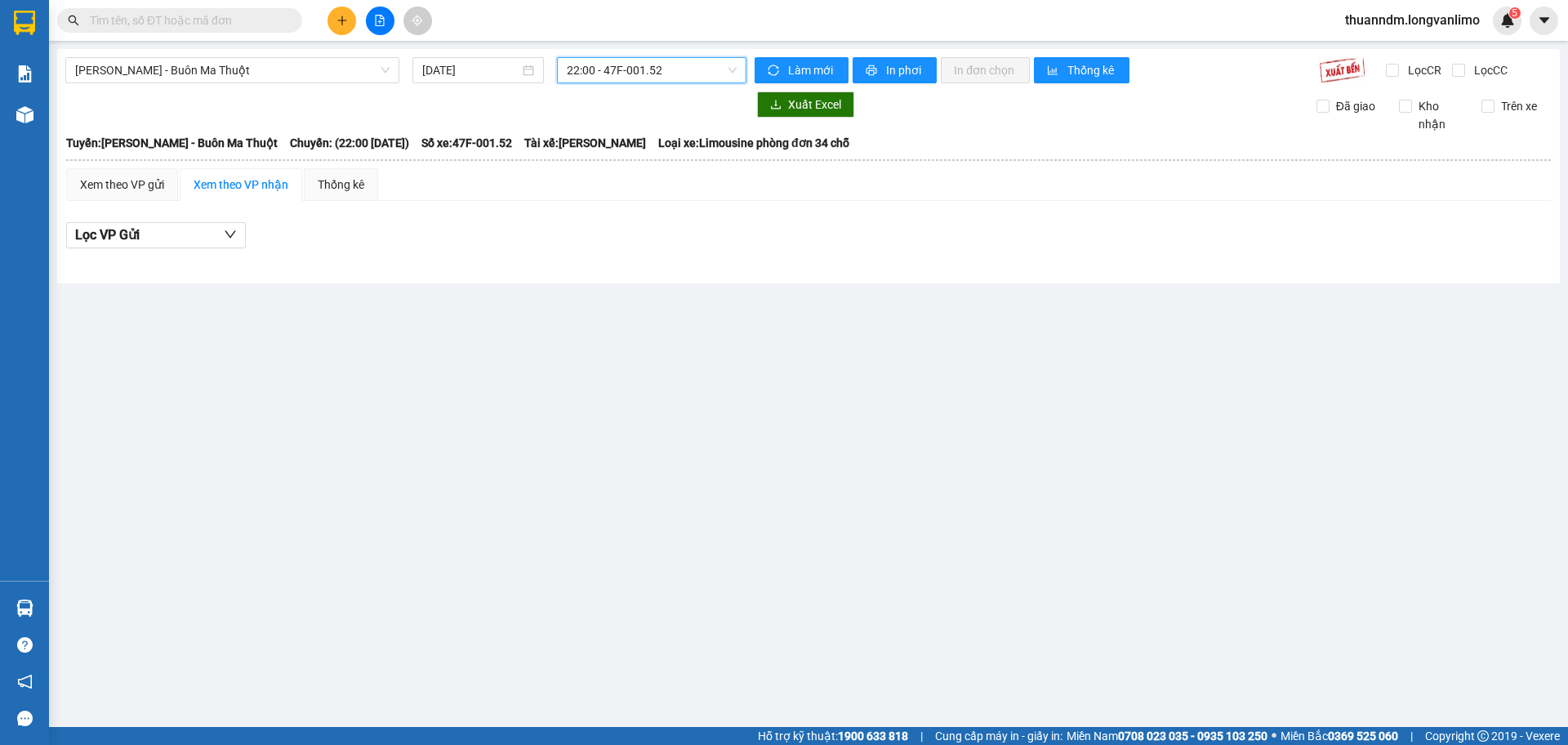
click at [667, 68] on span "22:00 - 47F-001.52" at bounding box center [651, 70] width 170 height 25
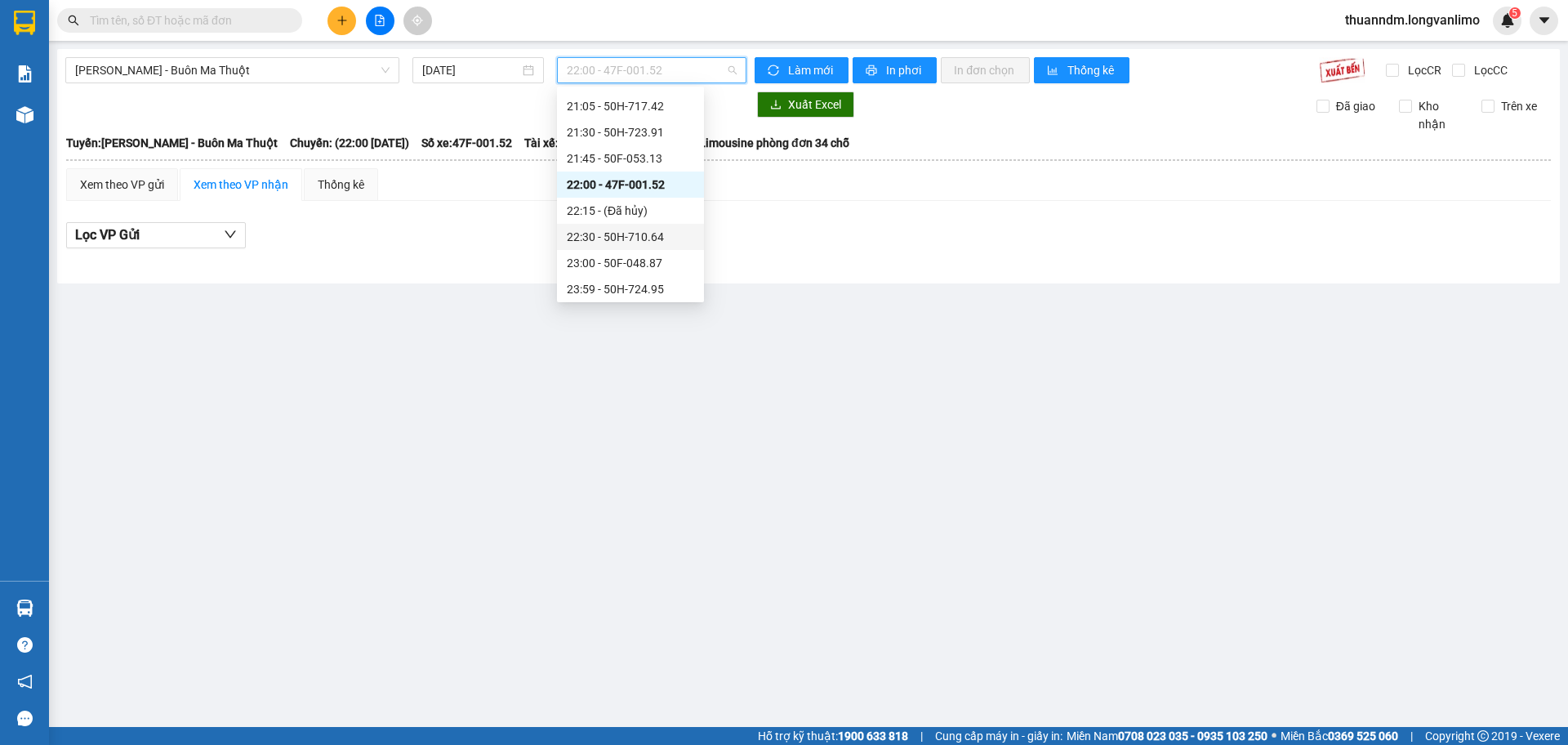
scroll to position [183, 0]
click at [654, 233] on div "22:30 - 50H-710.64" at bounding box center [630, 233] width 127 height 18
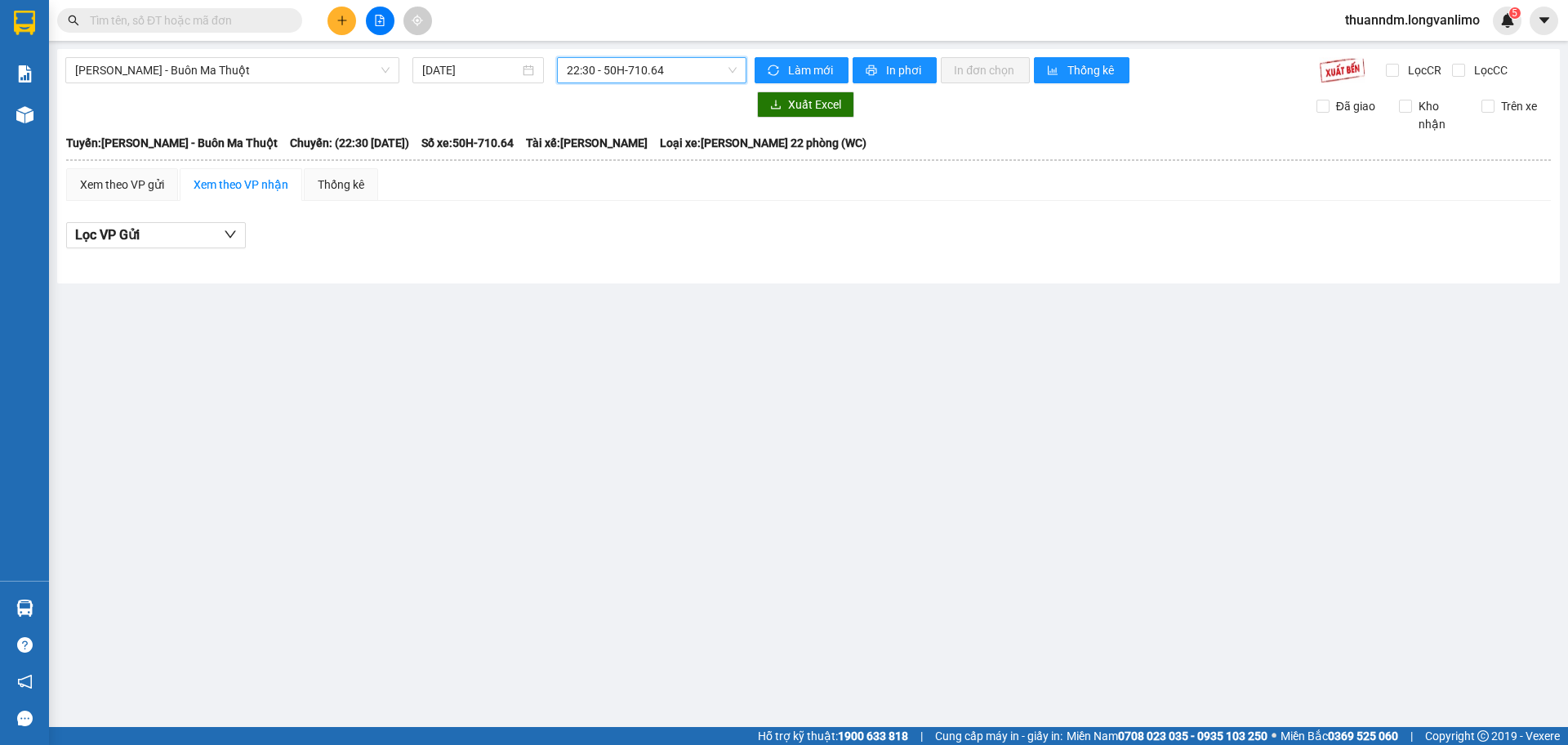
click at [638, 73] on span "22:30 - 50H-710.64" at bounding box center [651, 70] width 170 height 25
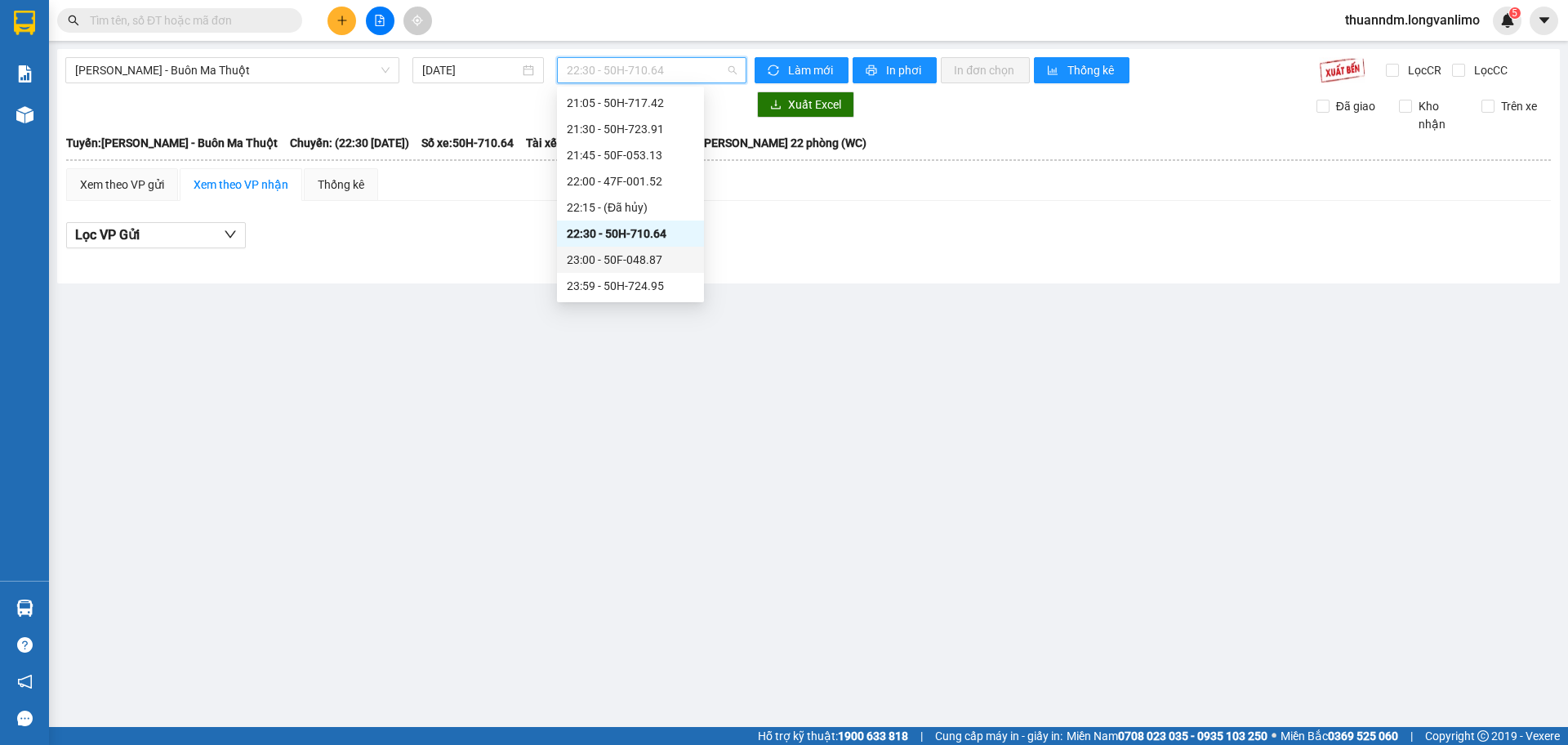
click at [667, 266] on div "23:00 - 50F-048.87" at bounding box center [630, 260] width 127 height 18
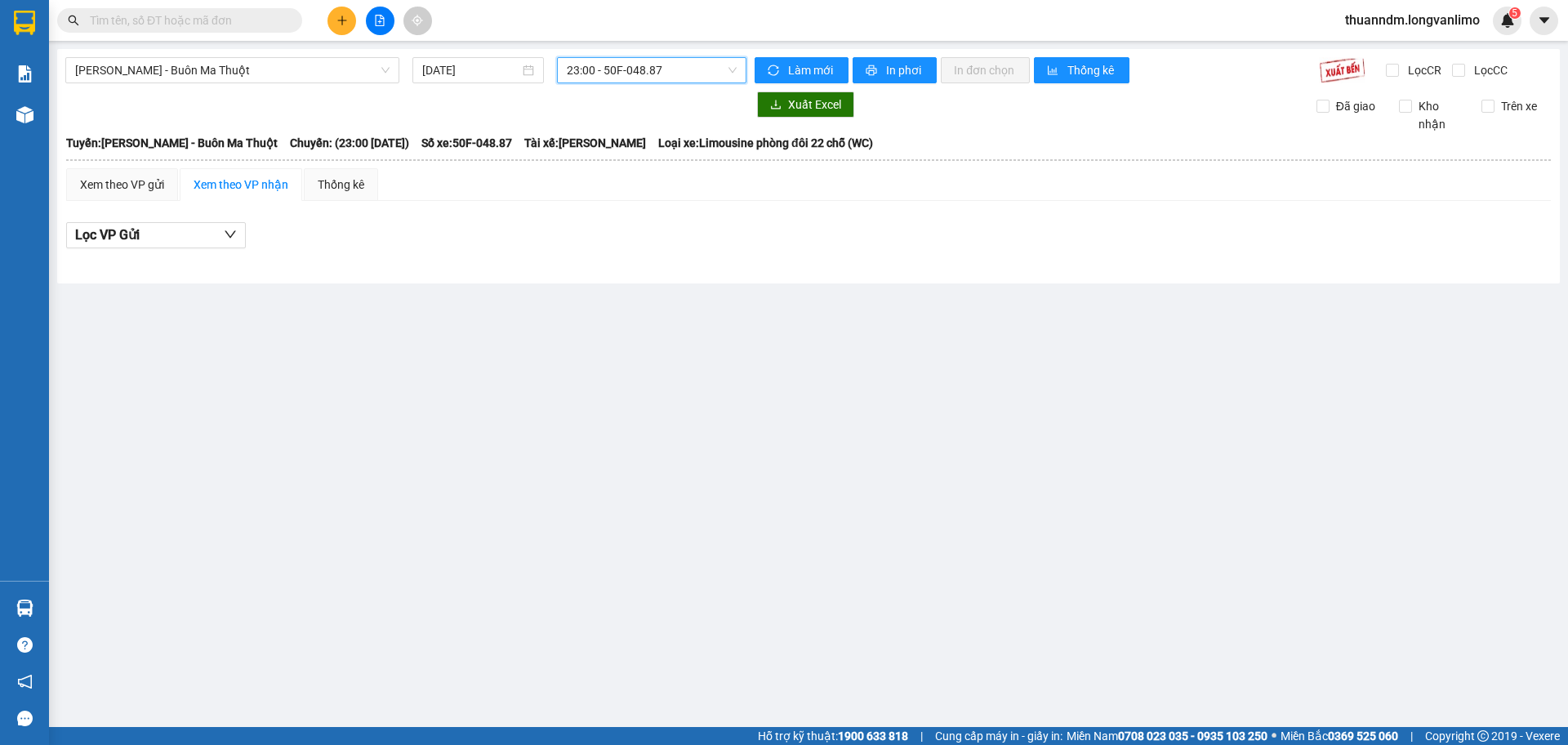
click at [658, 72] on span "23:00 - 50F-048.87" at bounding box center [651, 70] width 170 height 25
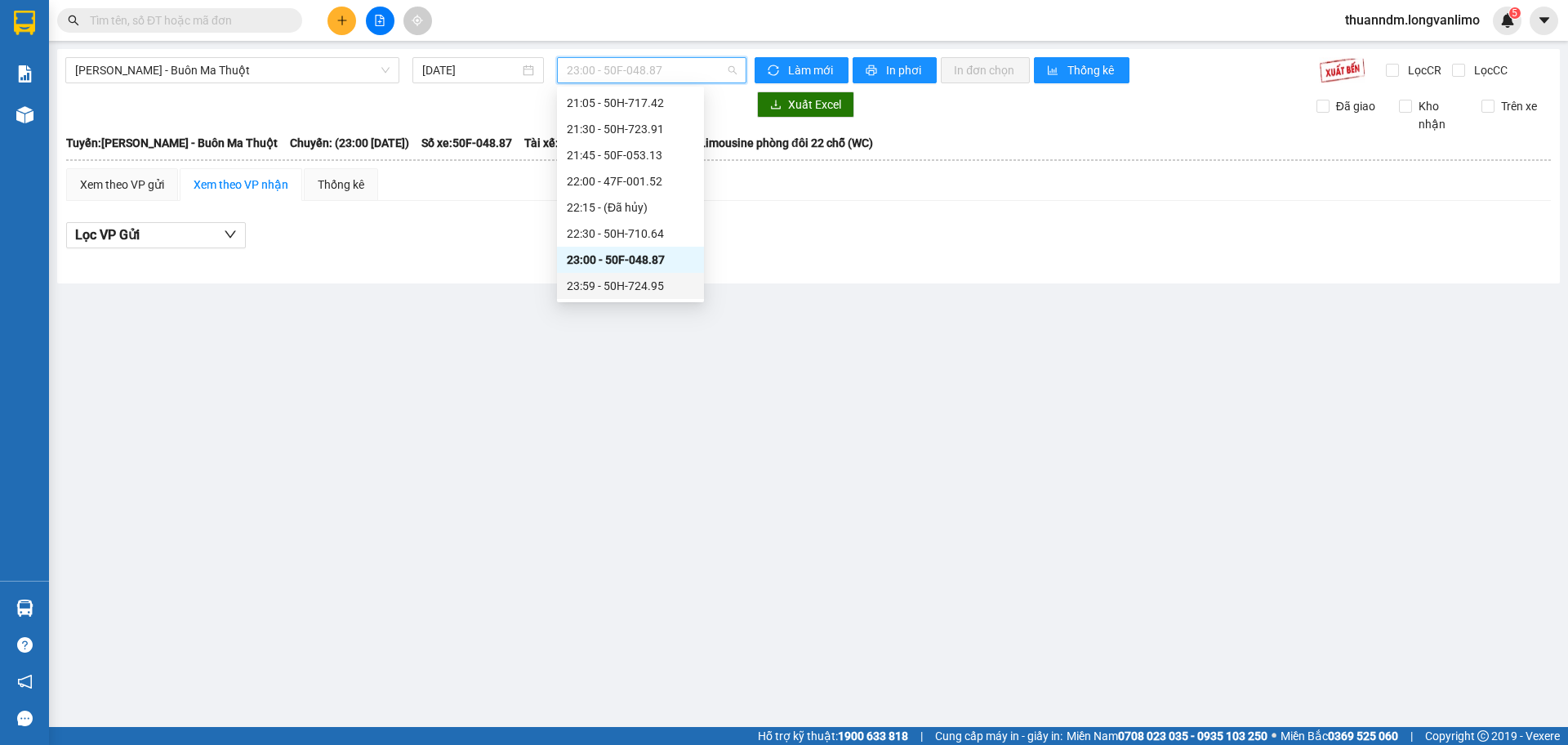
click at [659, 281] on div "23:59 - 50H-724.95" at bounding box center [630, 286] width 127 height 18
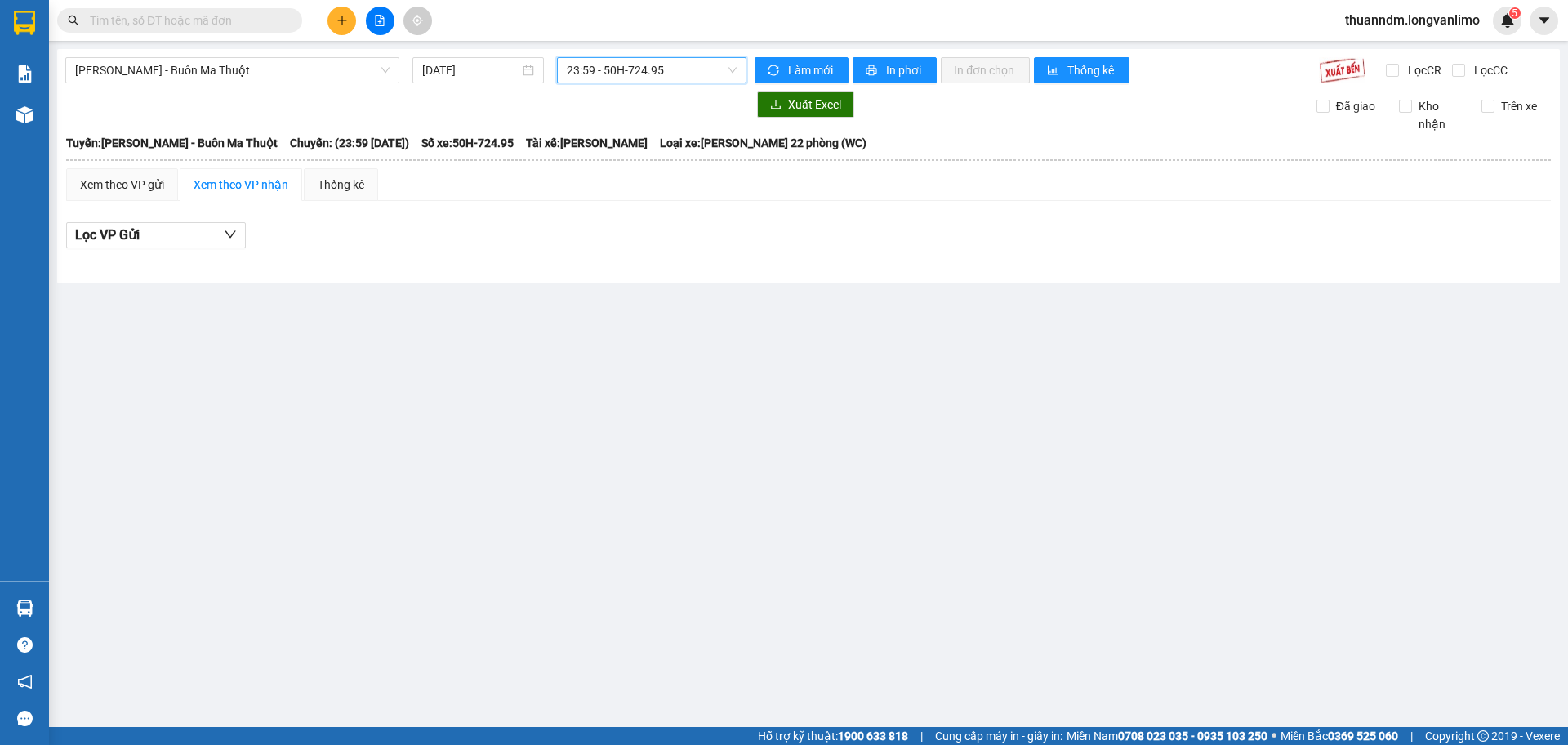
click at [638, 72] on span "23:59 - 50H-724.95" at bounding box center [651, 70] width 170 height 25
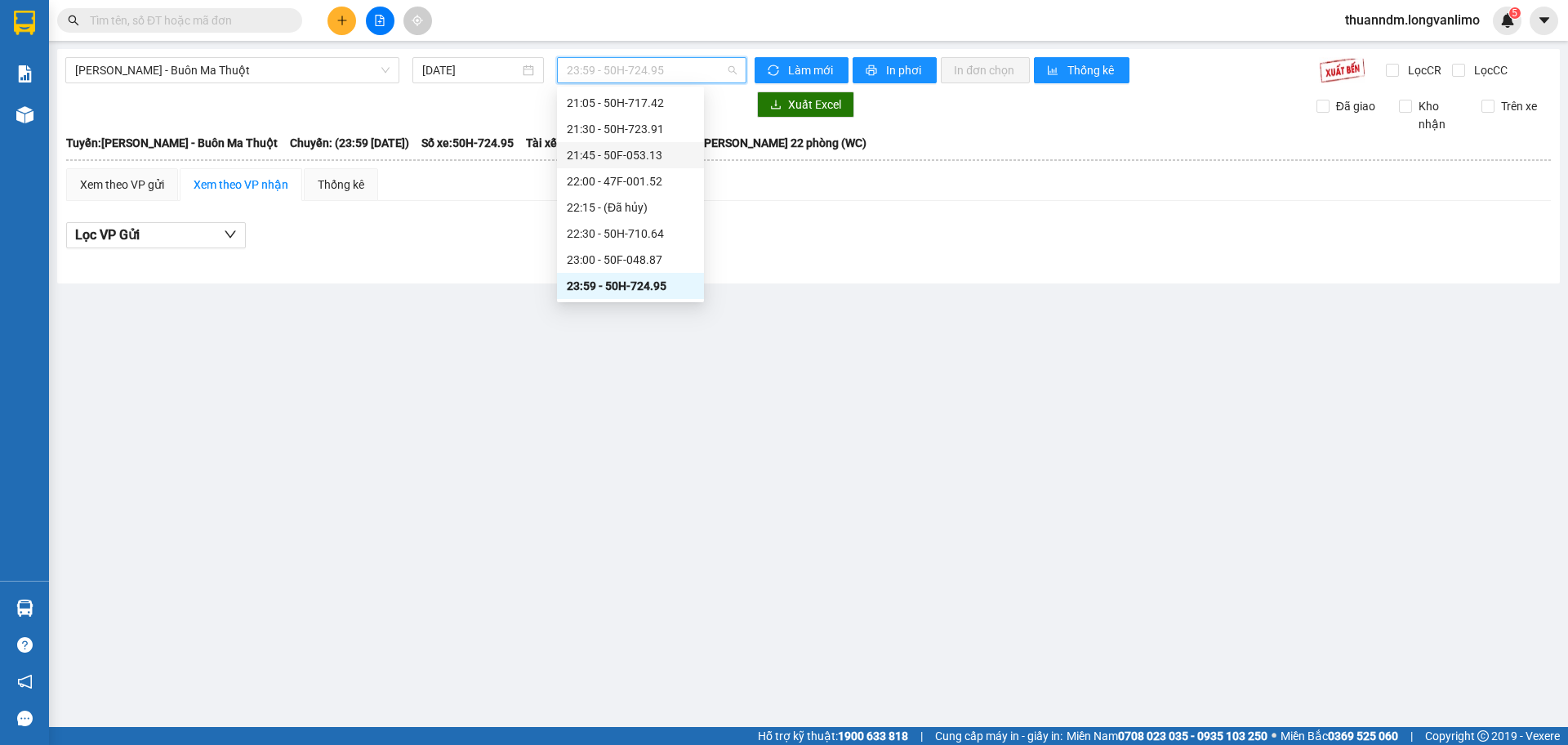
click at [631, 164] on div "21:45 - 50F-053.13" at bounding box center [630, 155] width 147 height 26
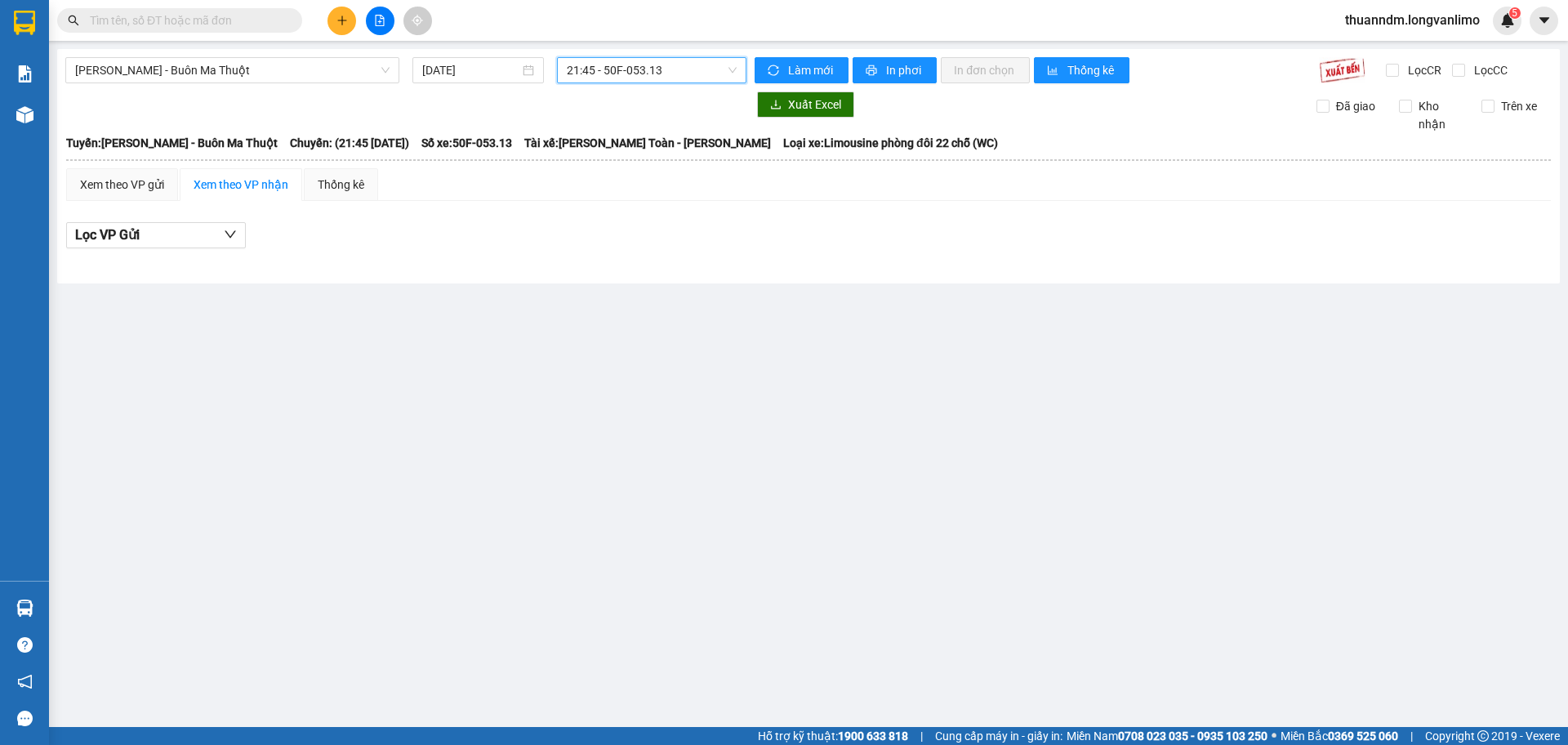
click at [632, 80] on span "21:45 - 50F-053.13" at bounding box center [651, 70] width 170 height 25
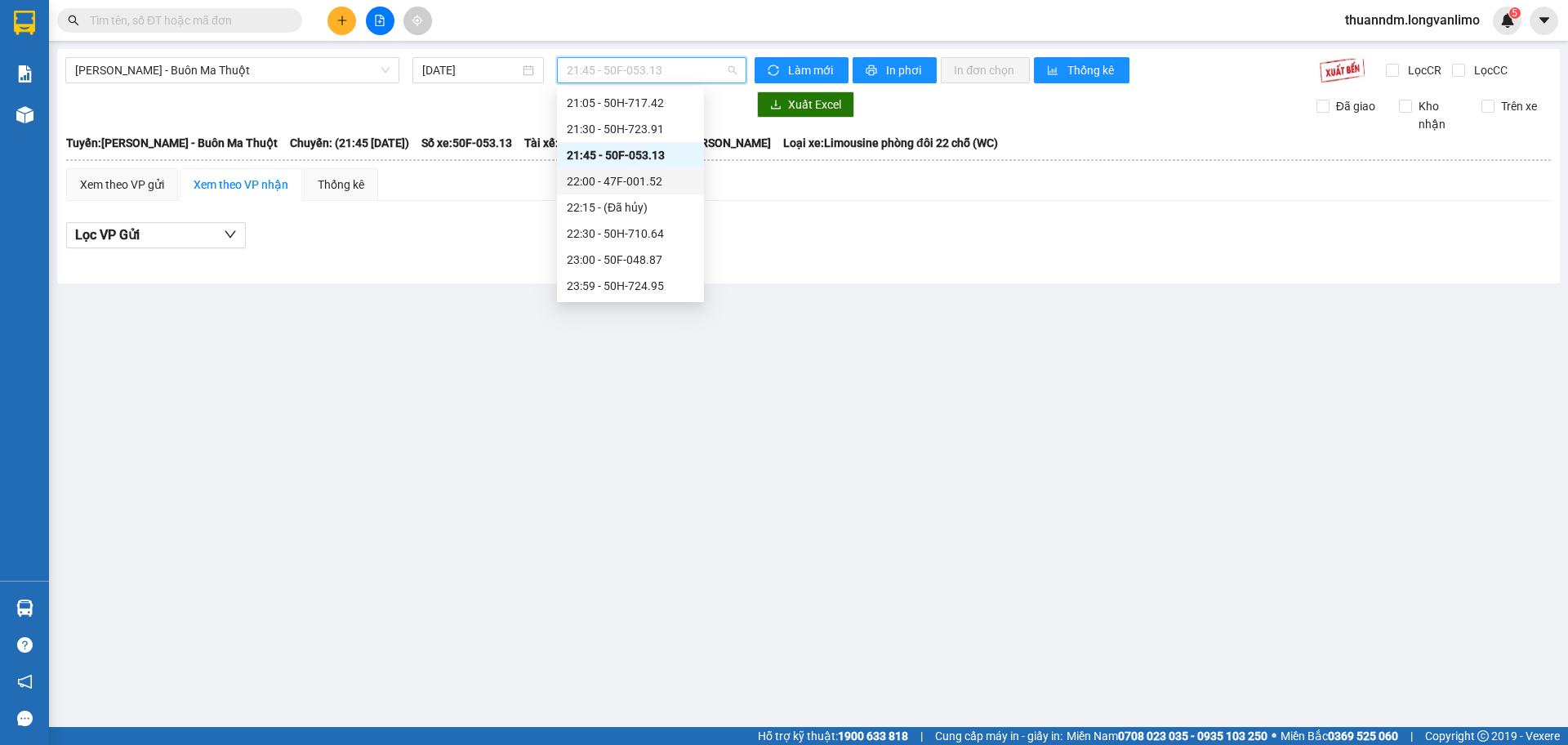
click at [629, 178] on div "22:00 - 47F-001.52" at bounding box center [630, 182] width 127 height 18
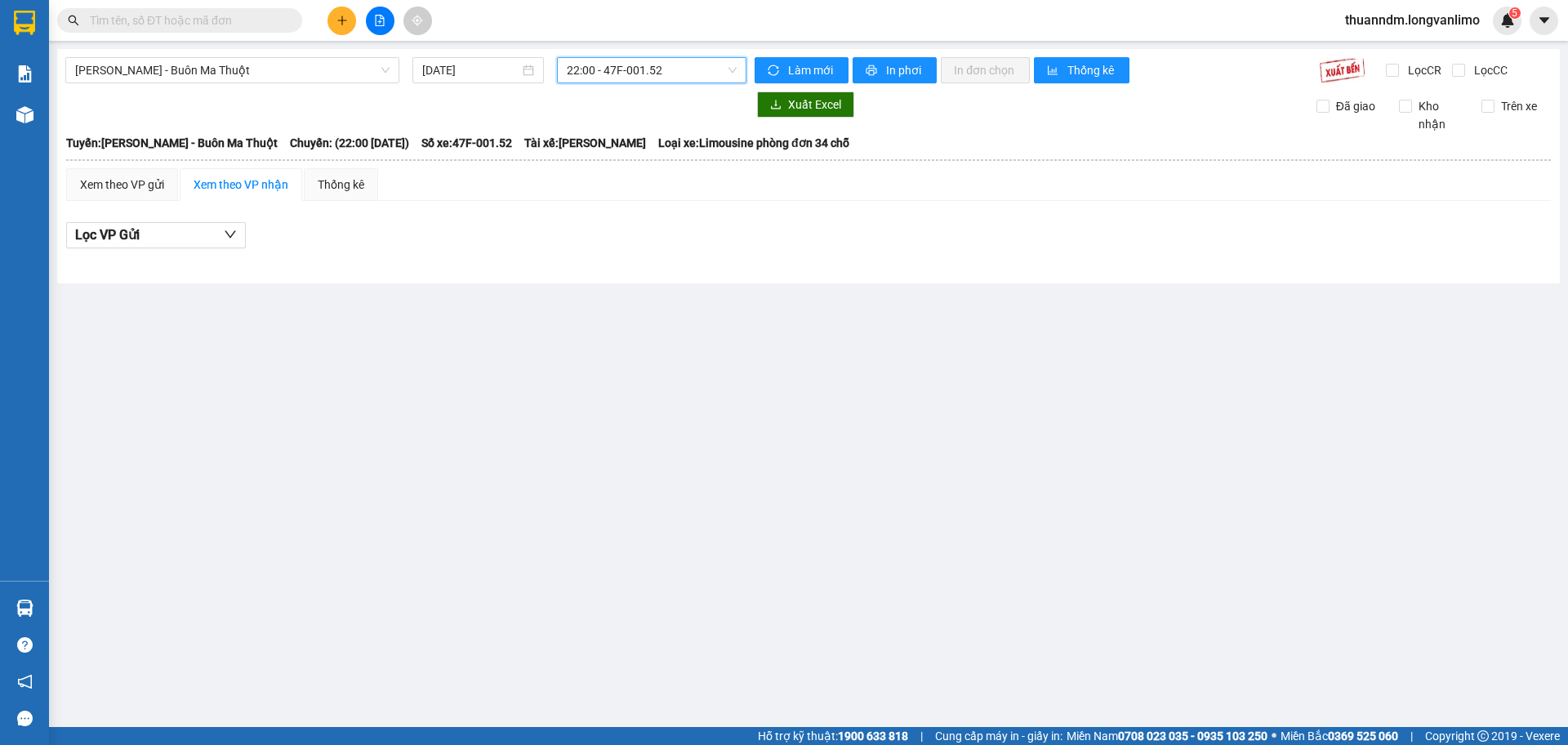
click at [631, 81] on span "22:00 - 47F-001.52" at bounding box center [651, 70] width 170 height 25
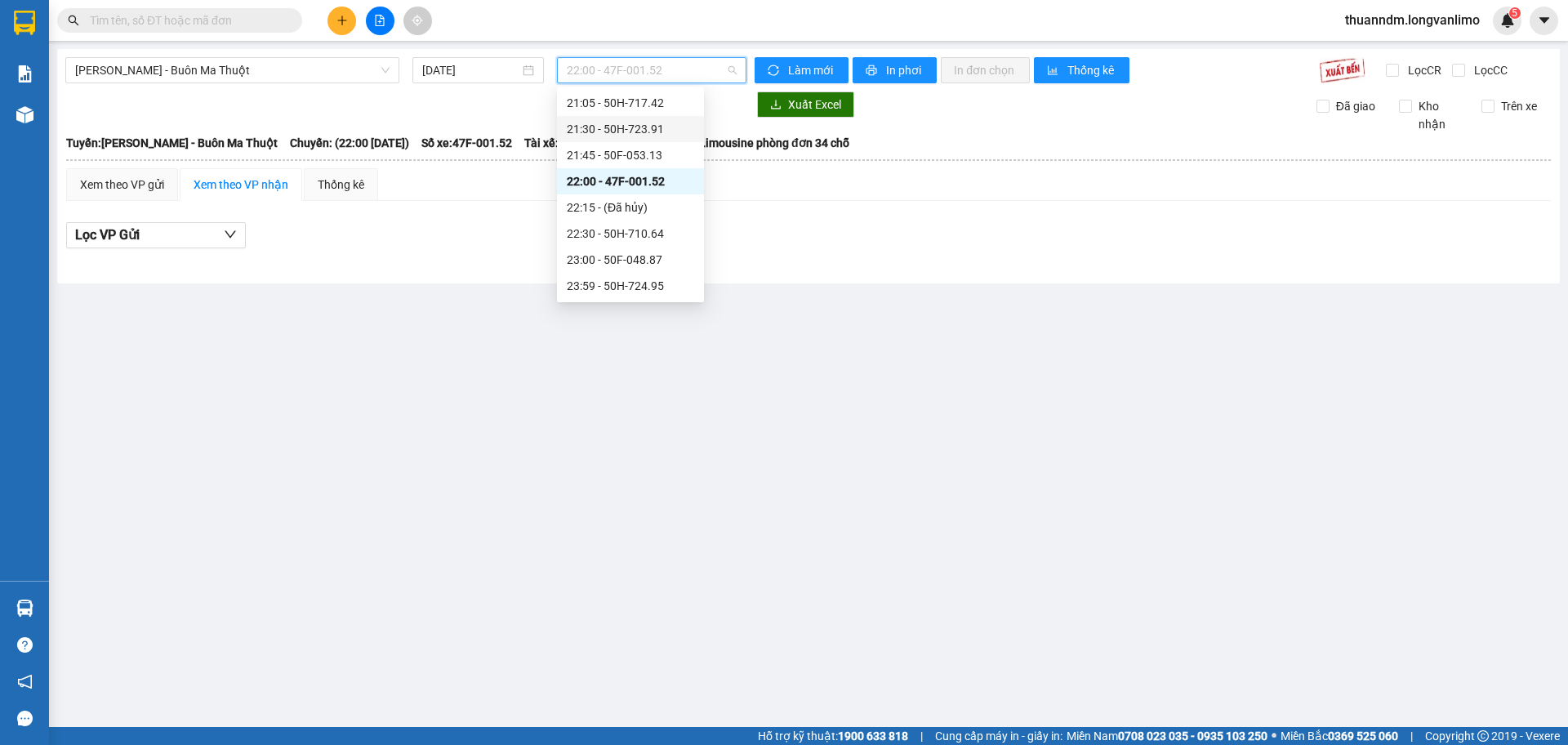
click at [647, 127] on div "21:30 - 50H-723.91" at bounding box center [630, 129] width 127 height 18
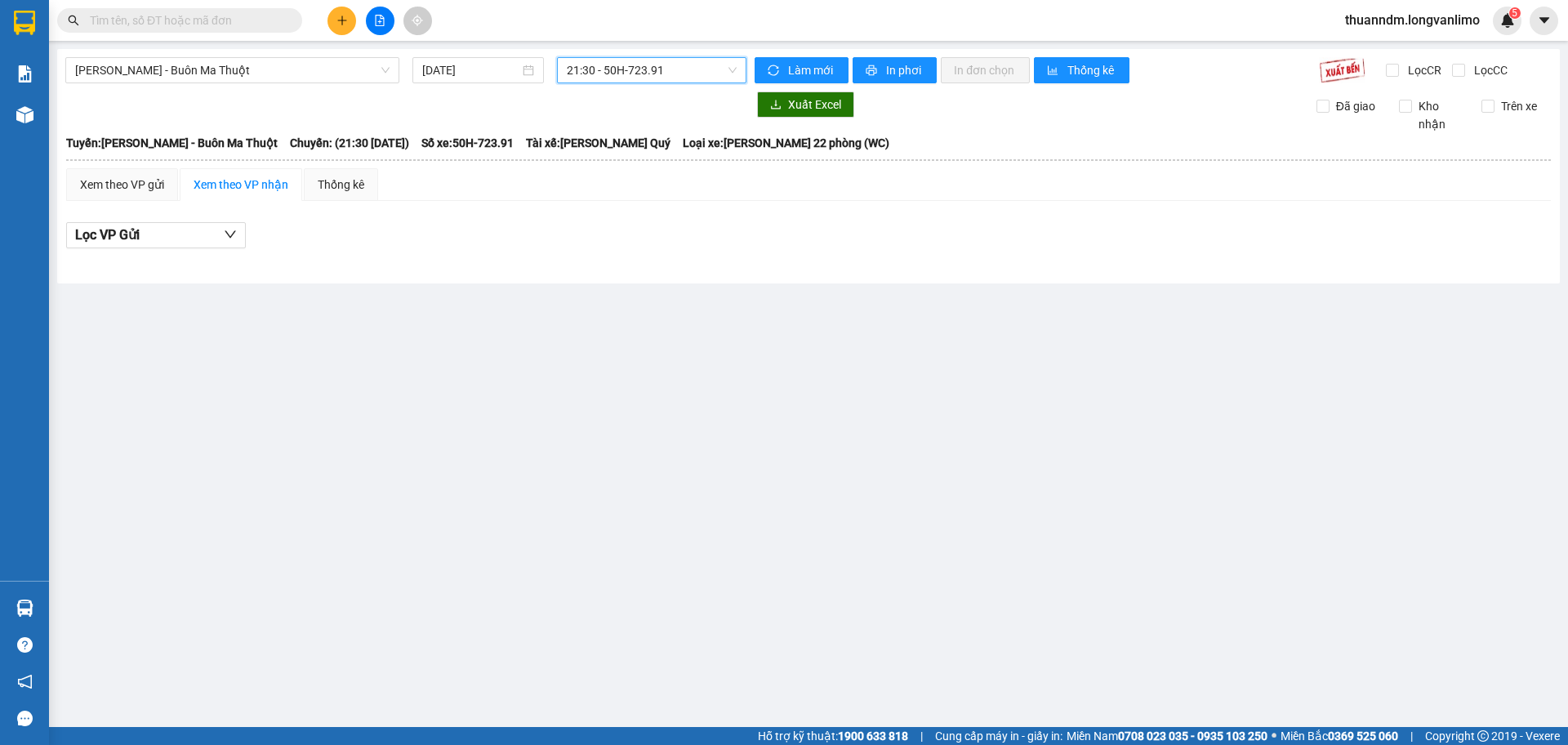
click at [639, 61] on span "21:30 - 50H-723.91" at bounding box center [651, 70] width 170 height 25
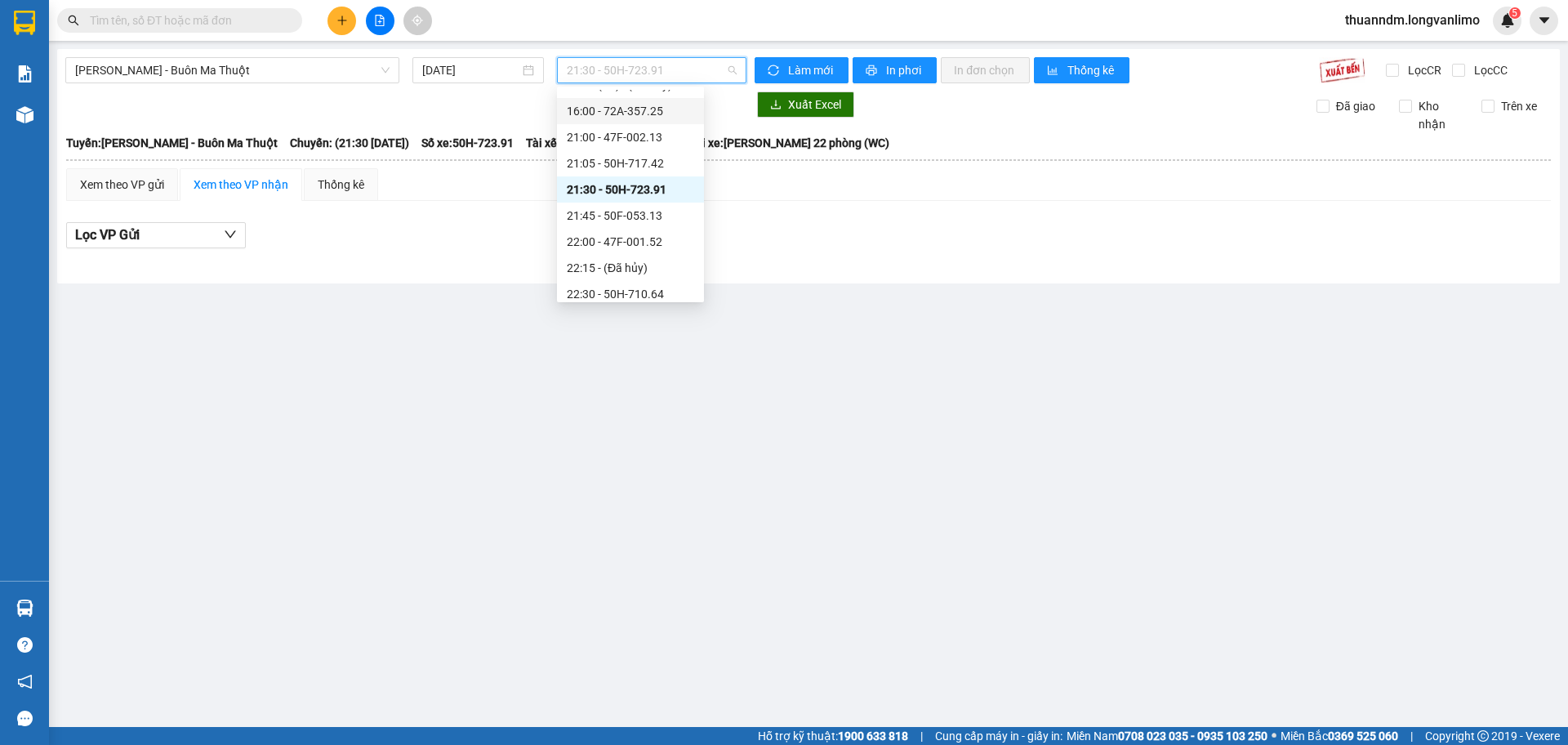
scroll to position [101, 0]
click at [641, 165] on div "21:00 - 47F-002.13" at bounding box center [630, 158] width 127 height 18
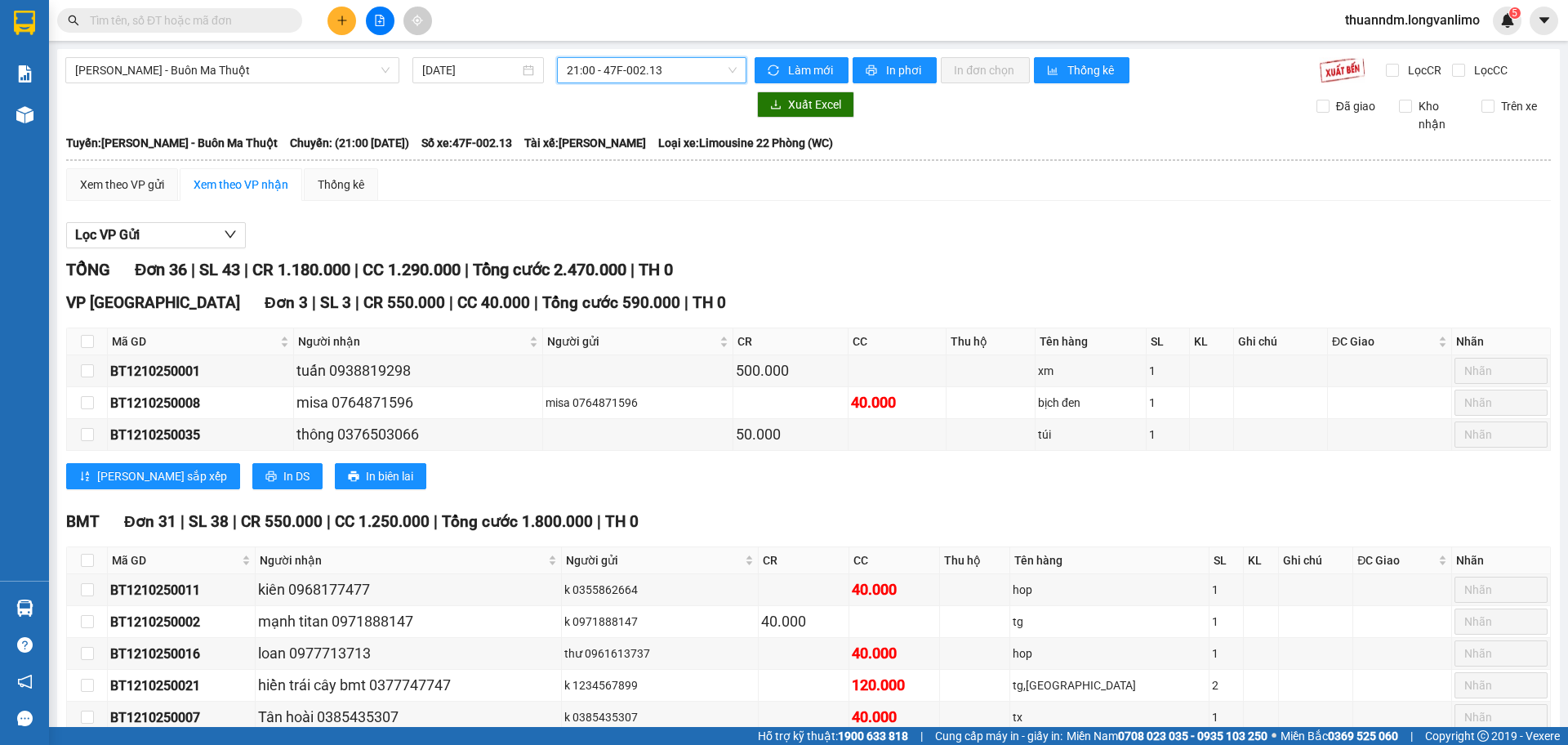
click at [646, 72] on span "21:00 - 47F-002.13" at bounding box center [651, 70] width 170 height 25
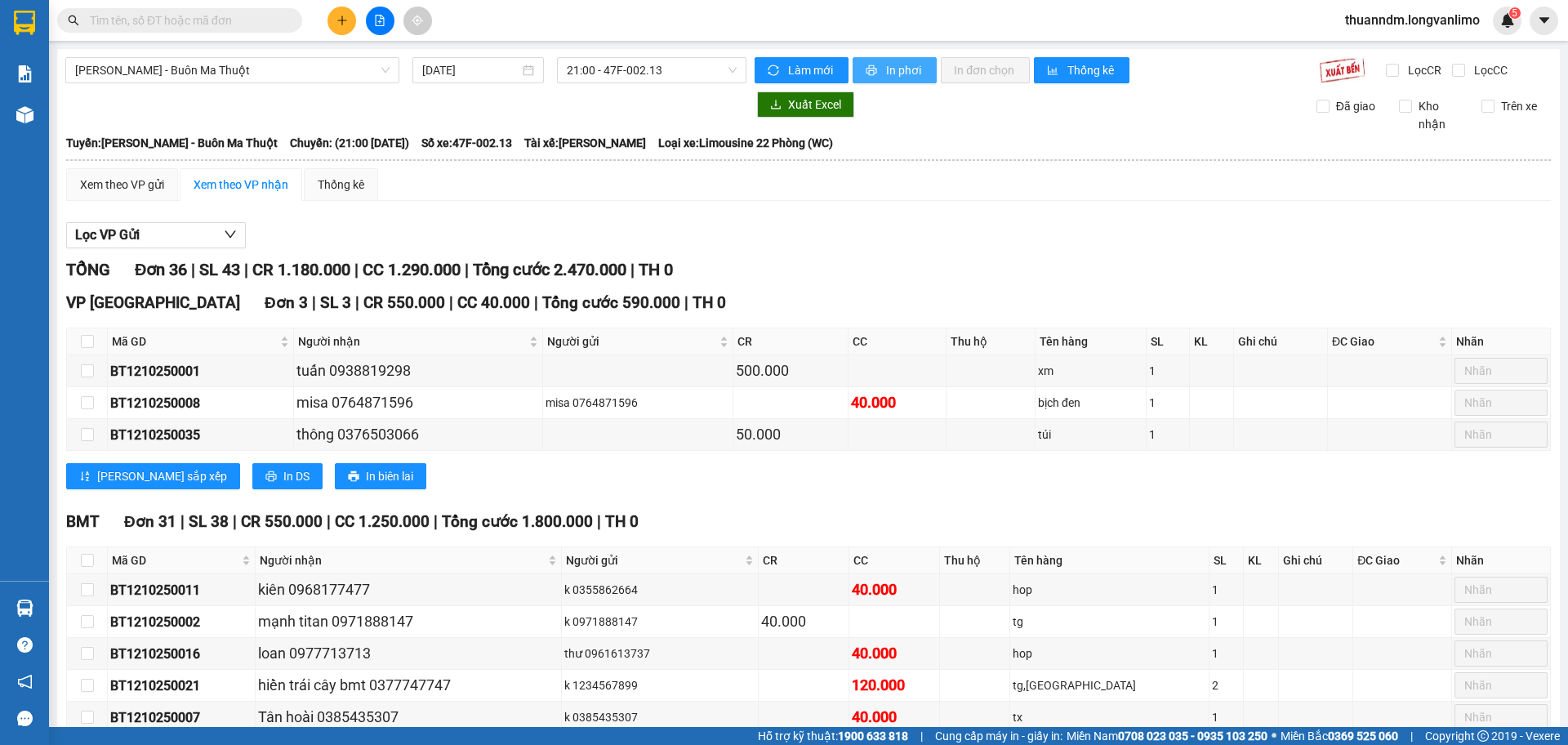
click at [886, 77] on span "In phơi" at bounding box center [905, 70] width 37 height 18
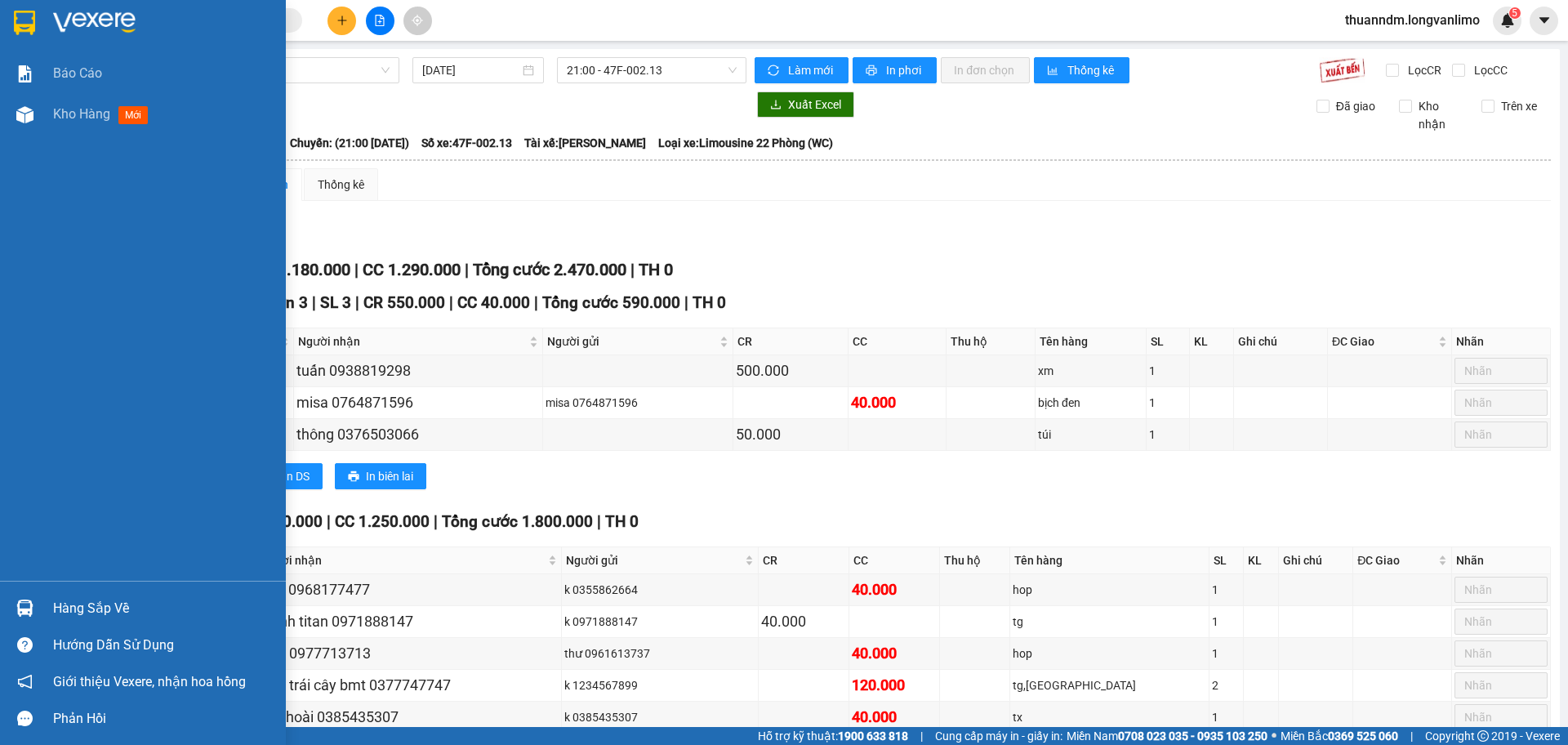
click at [38, 22] on div at bounding box center [25, 22] width 28 height 28
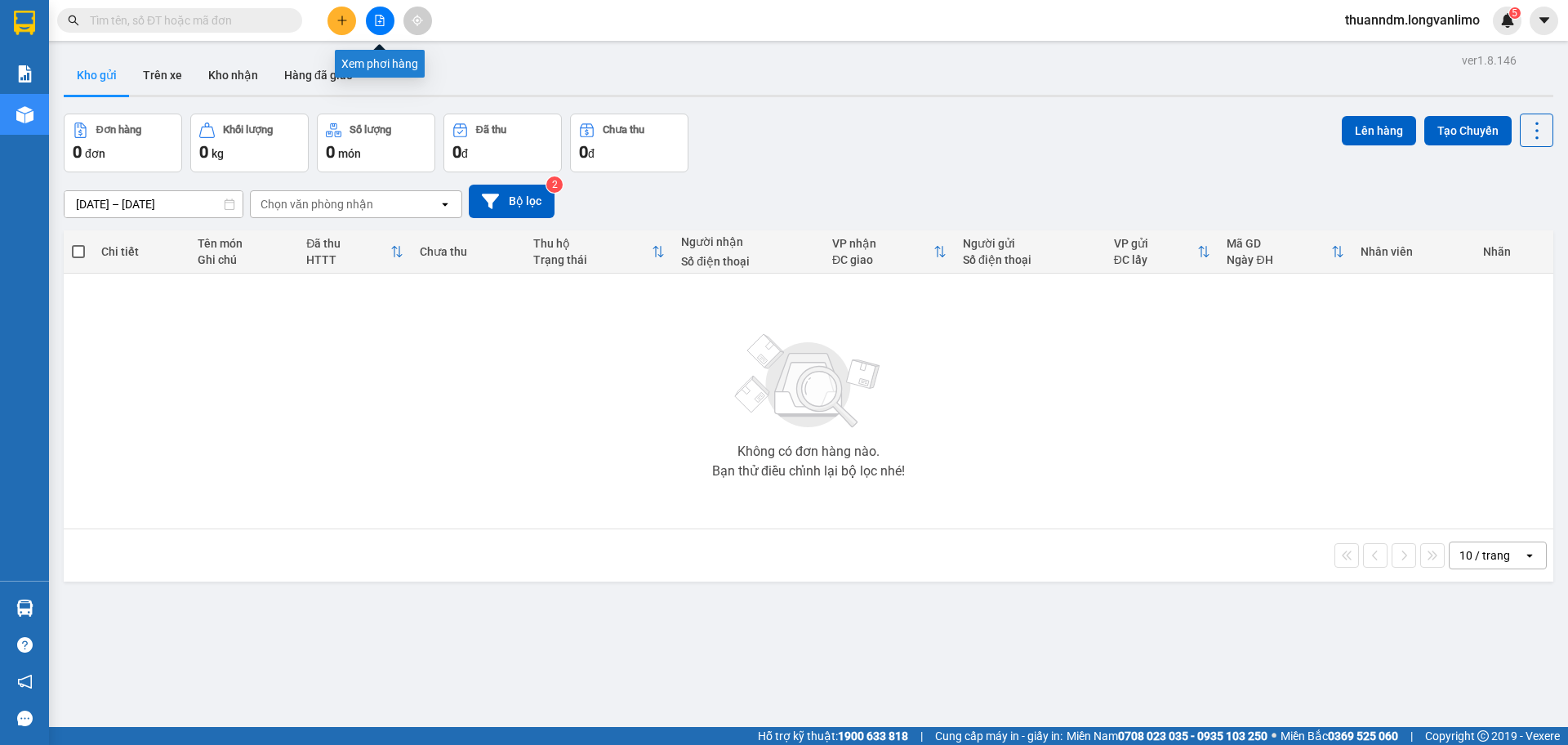
click at [377, 16] on icon "file-add" at bounding box center [379, 20] width 12 height 12
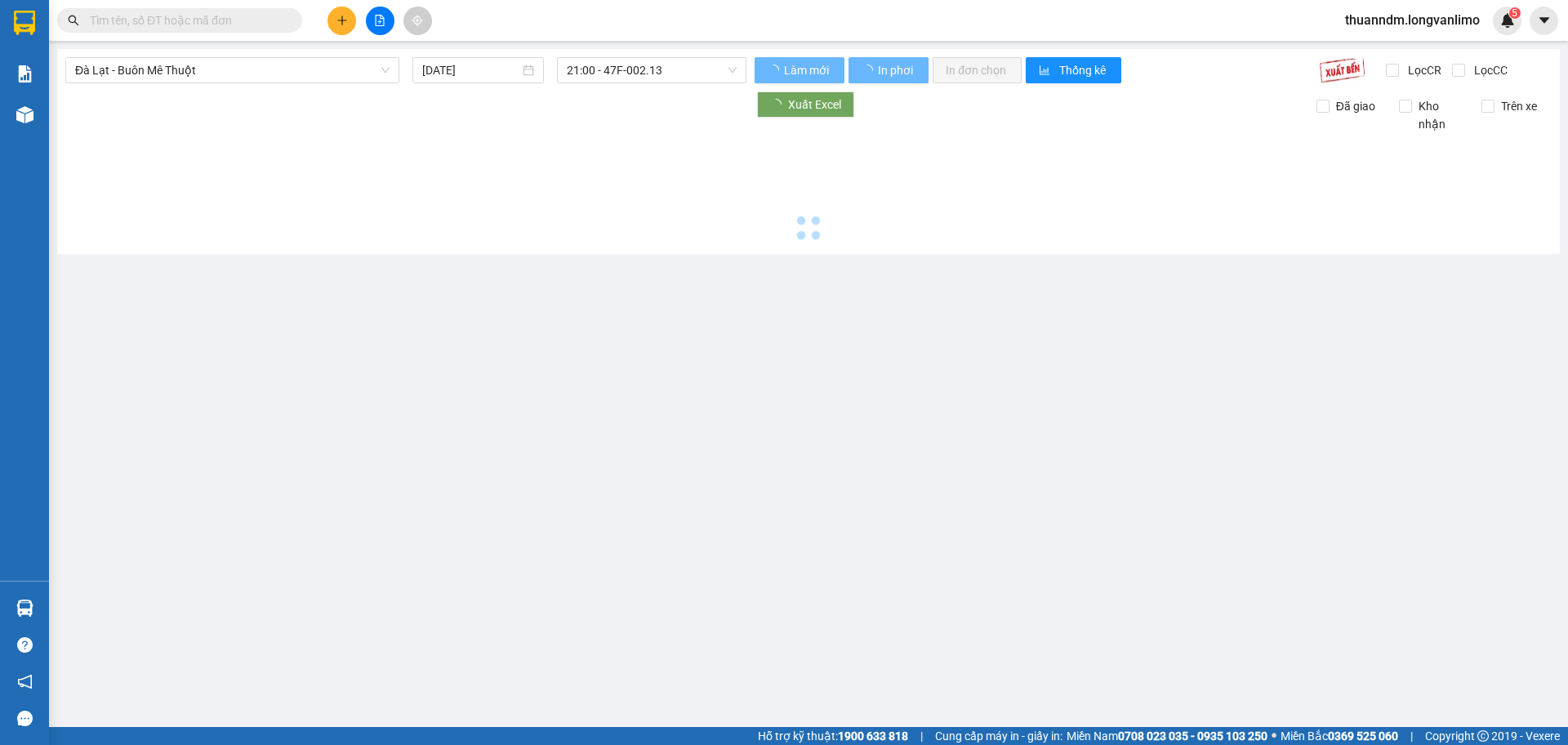
type input "[DATE]"
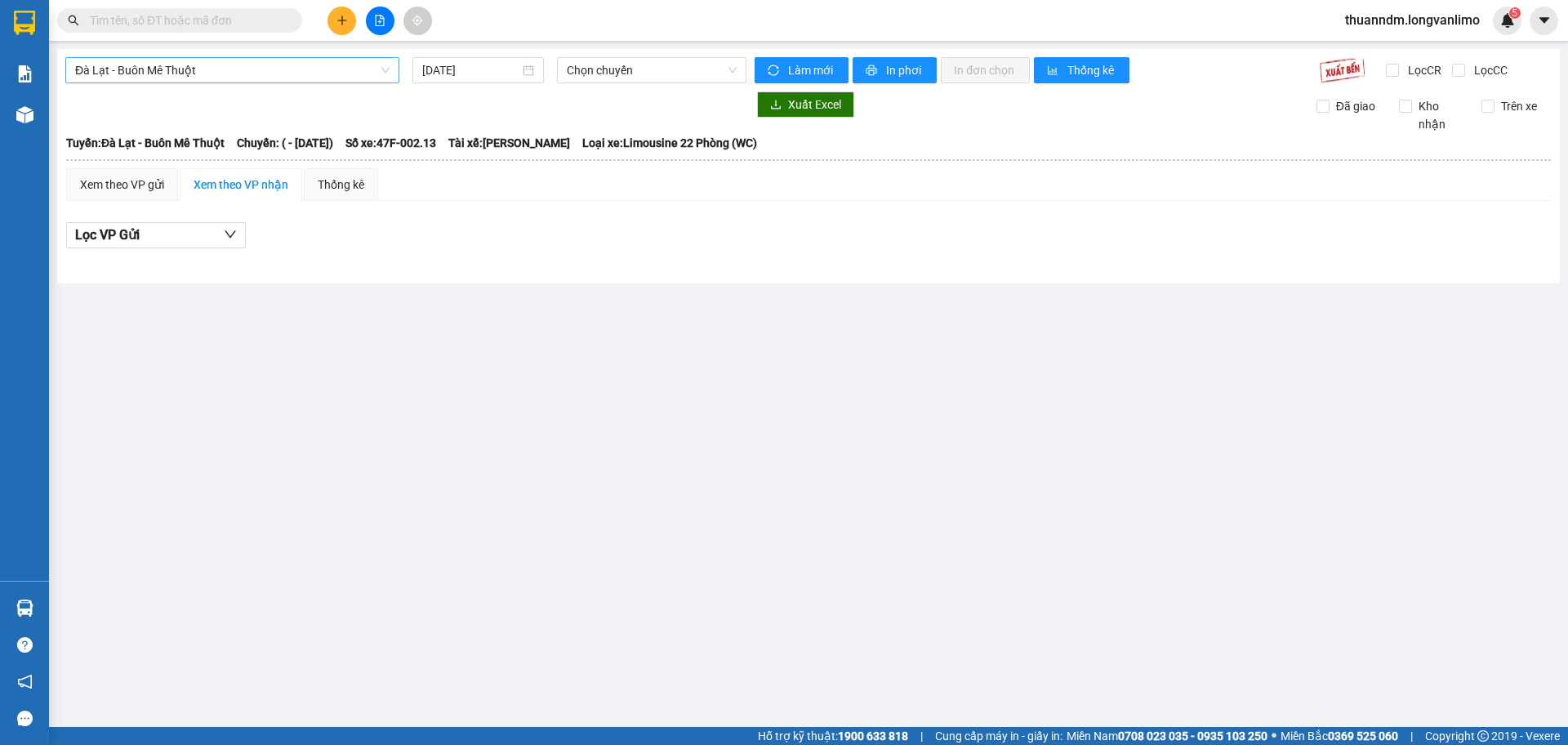
click at [359, 74] on span "Đà Lạt - Buôn Mê Thuột" at bounding box center [231, 70] width 314 height 25
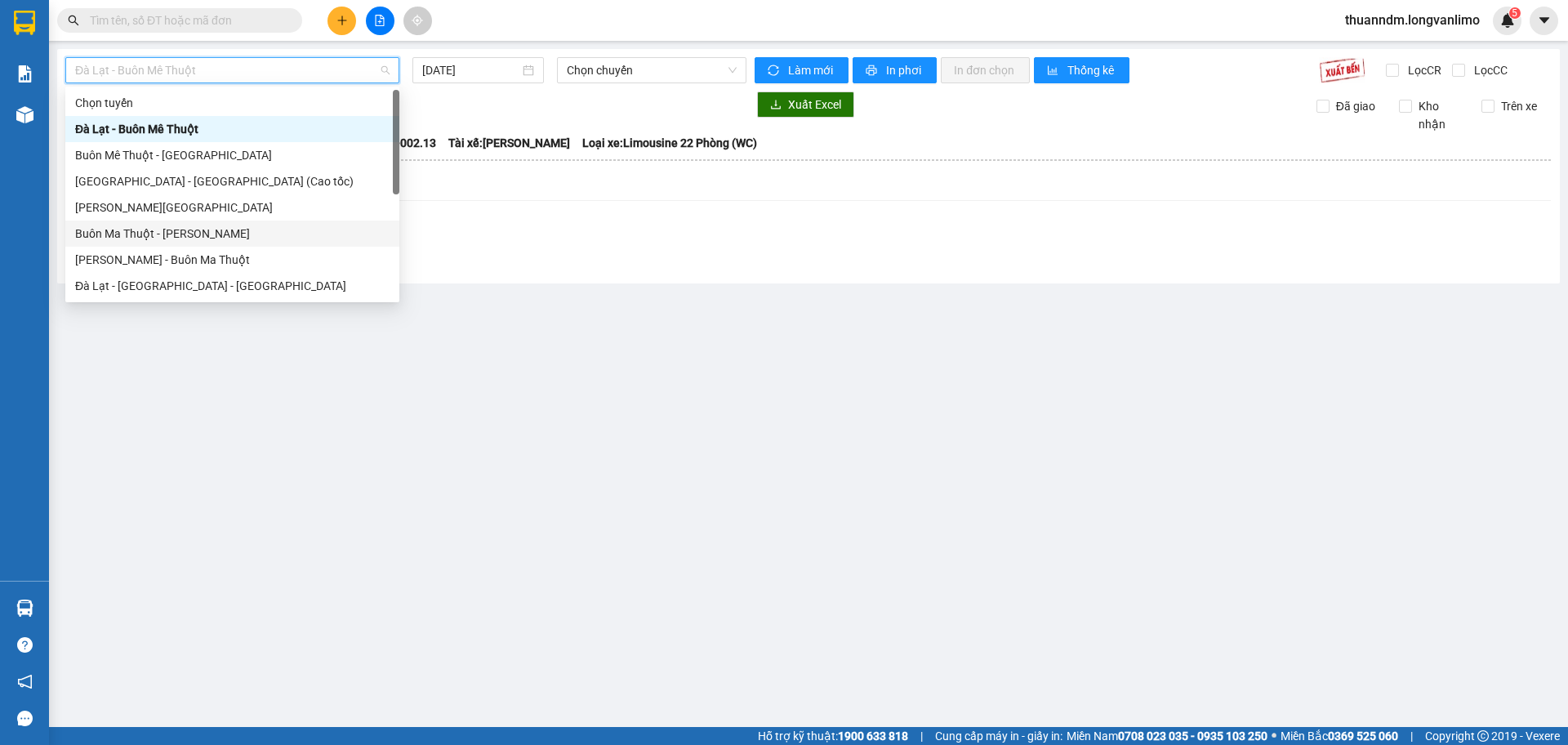
click at [273, 236] on div "Buôn Ma Thuột - Hồ Chí Minh" at bounding box center [231, 233] width 314 height 18
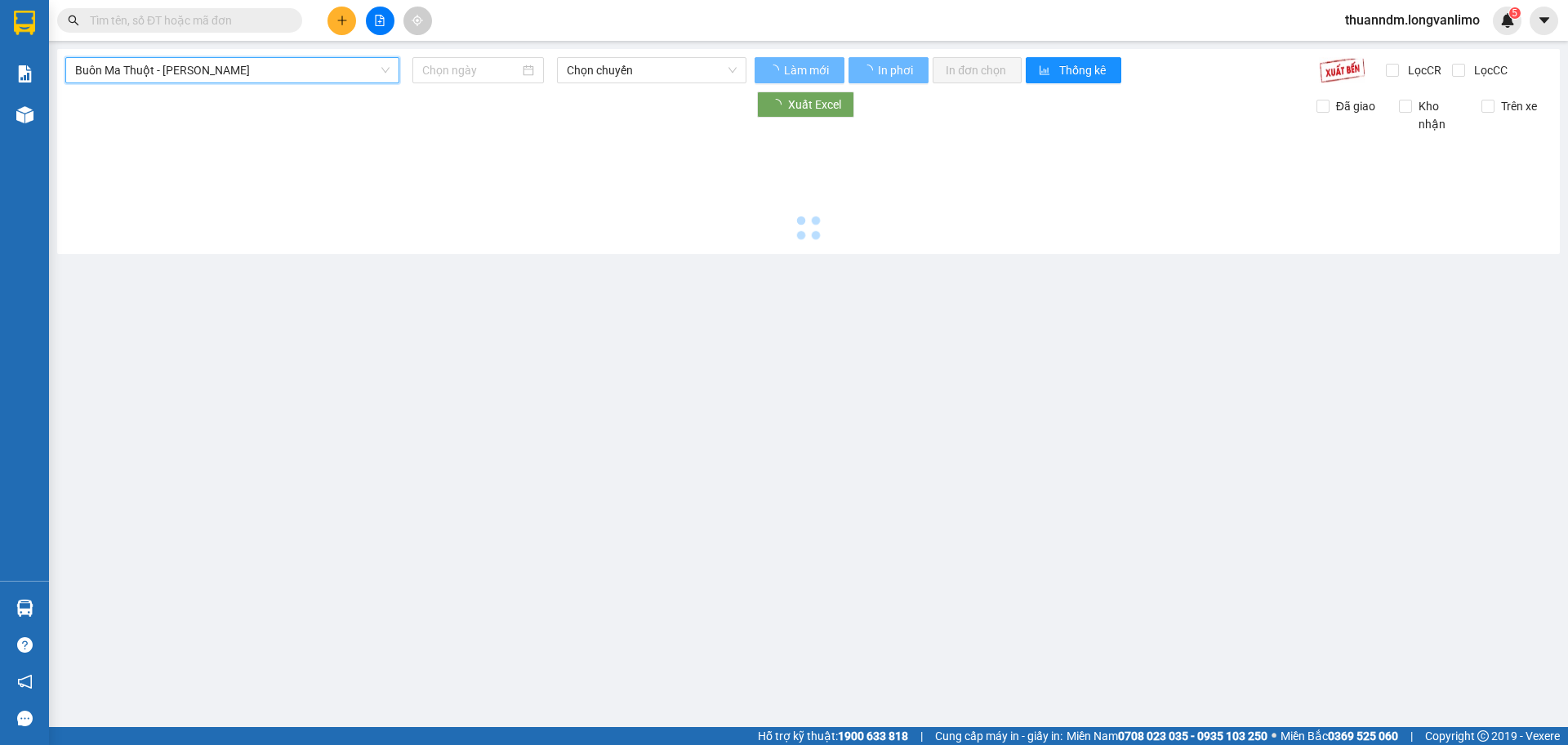
type input "[DATE]"
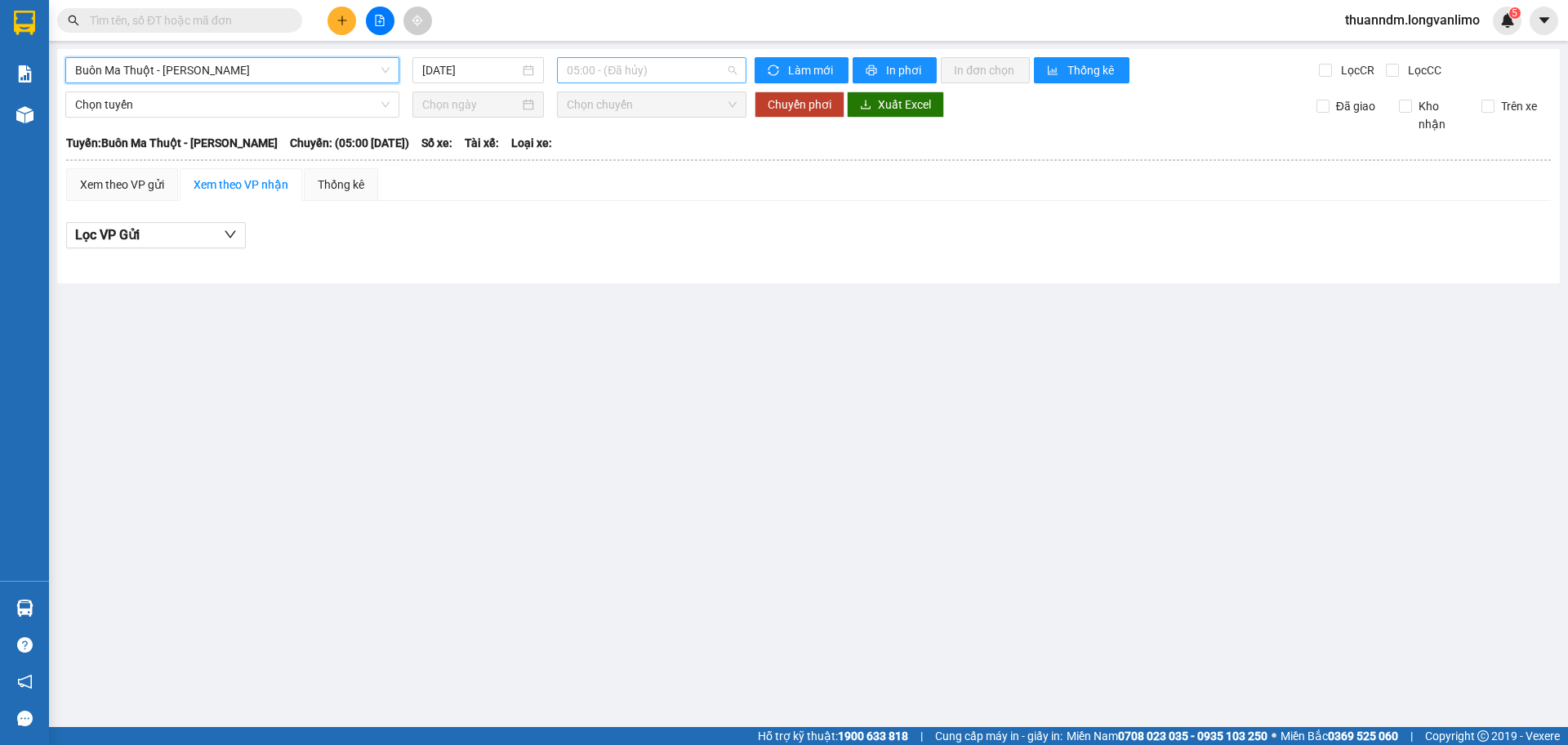
click at [608, 60] on span "05:00 - (Đã hủy)" at bounding box center [651, 70] width 170 height 25
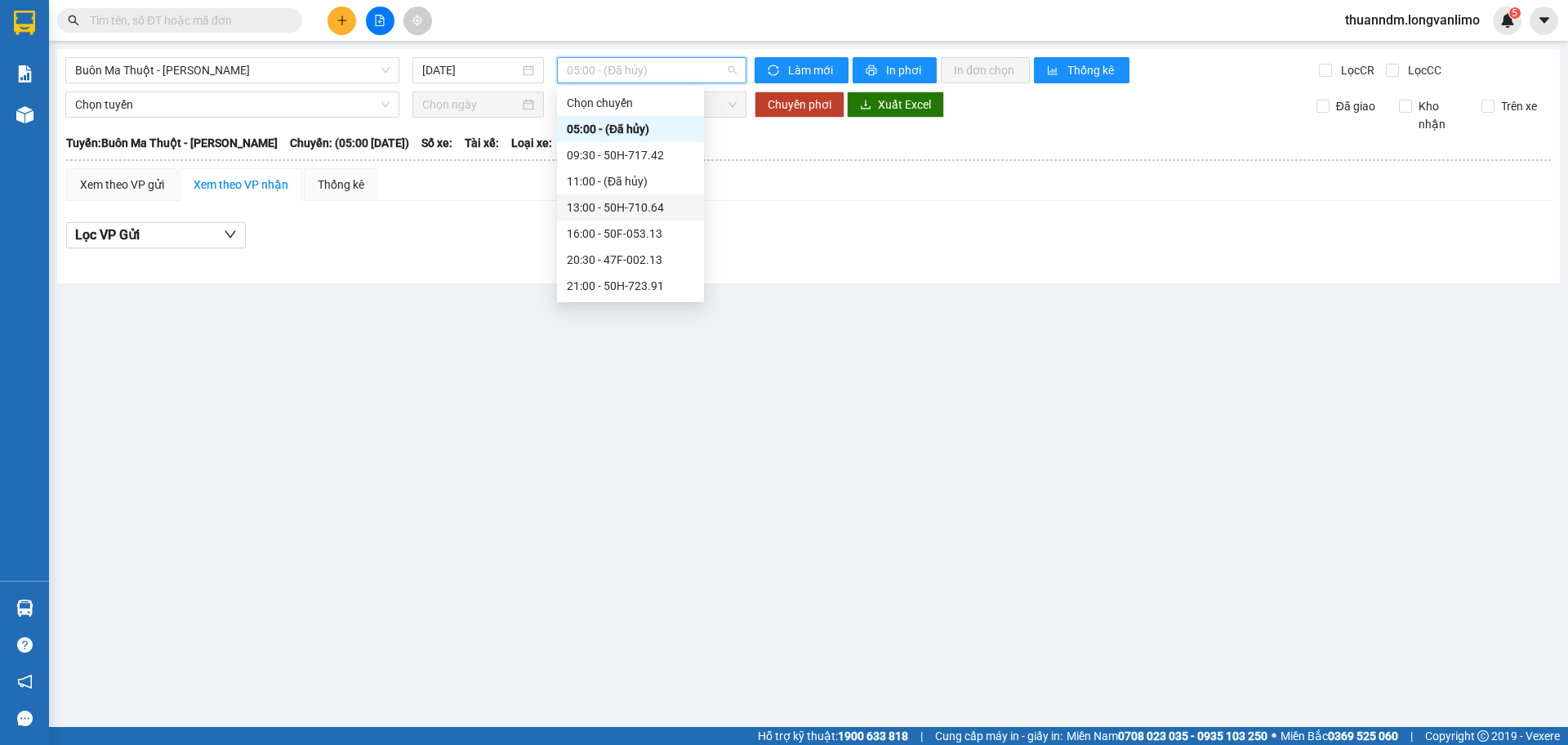
click at [659, 205] on div "13:00 - 50H-710.64" at bounding box center [630, 207] width 127 height 18
click at [659, 81] on span "13:00 - 50H-710.64" at bounding box center [651, 70] width 170 height 25
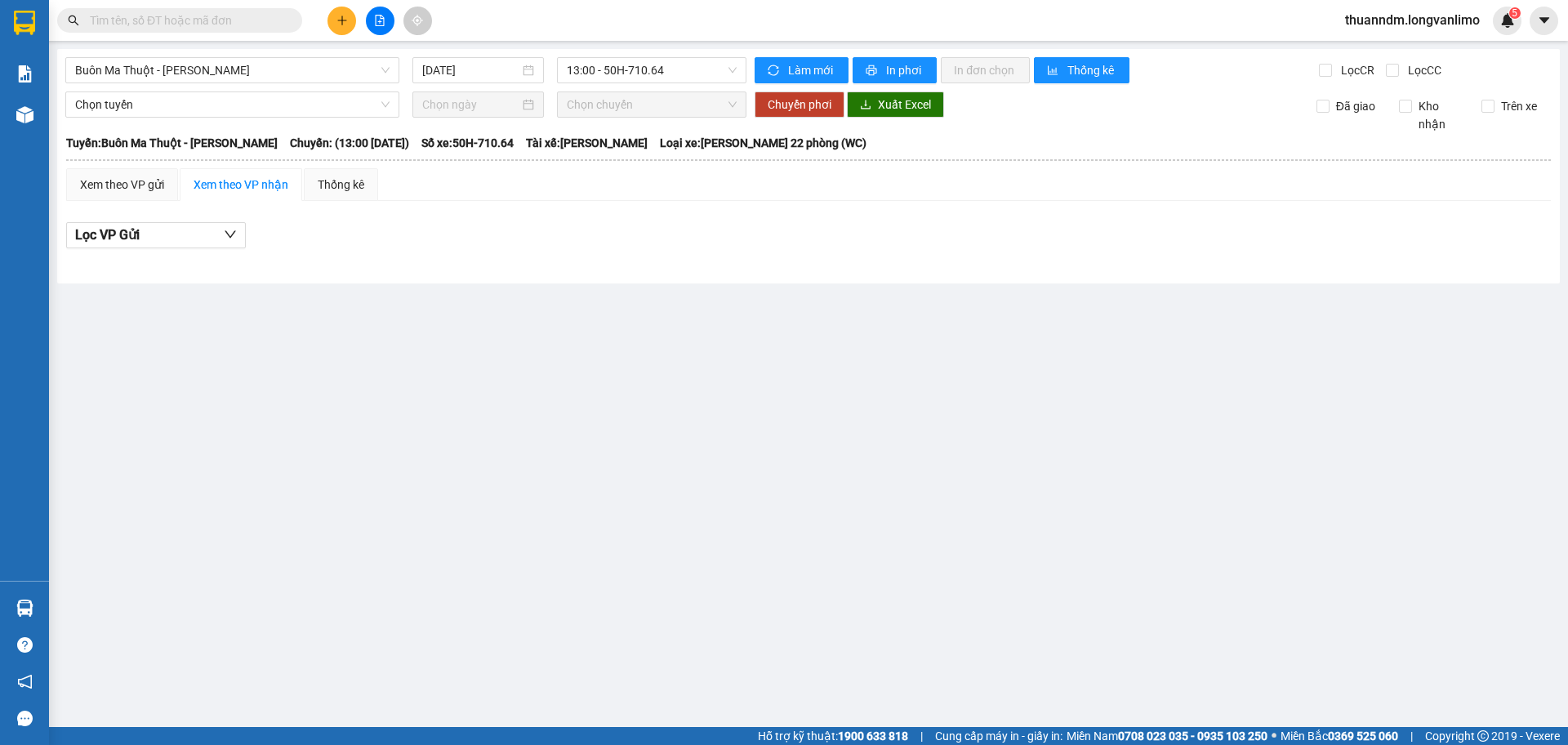
click at [804, 239] on div "Lọc VP Gửi" at bounding box center [808, 236] width 1484 height 27
click at [643, 64] on span "13:00 - 50H-710.64" at bounding box center [651, 70] width 170 height 25
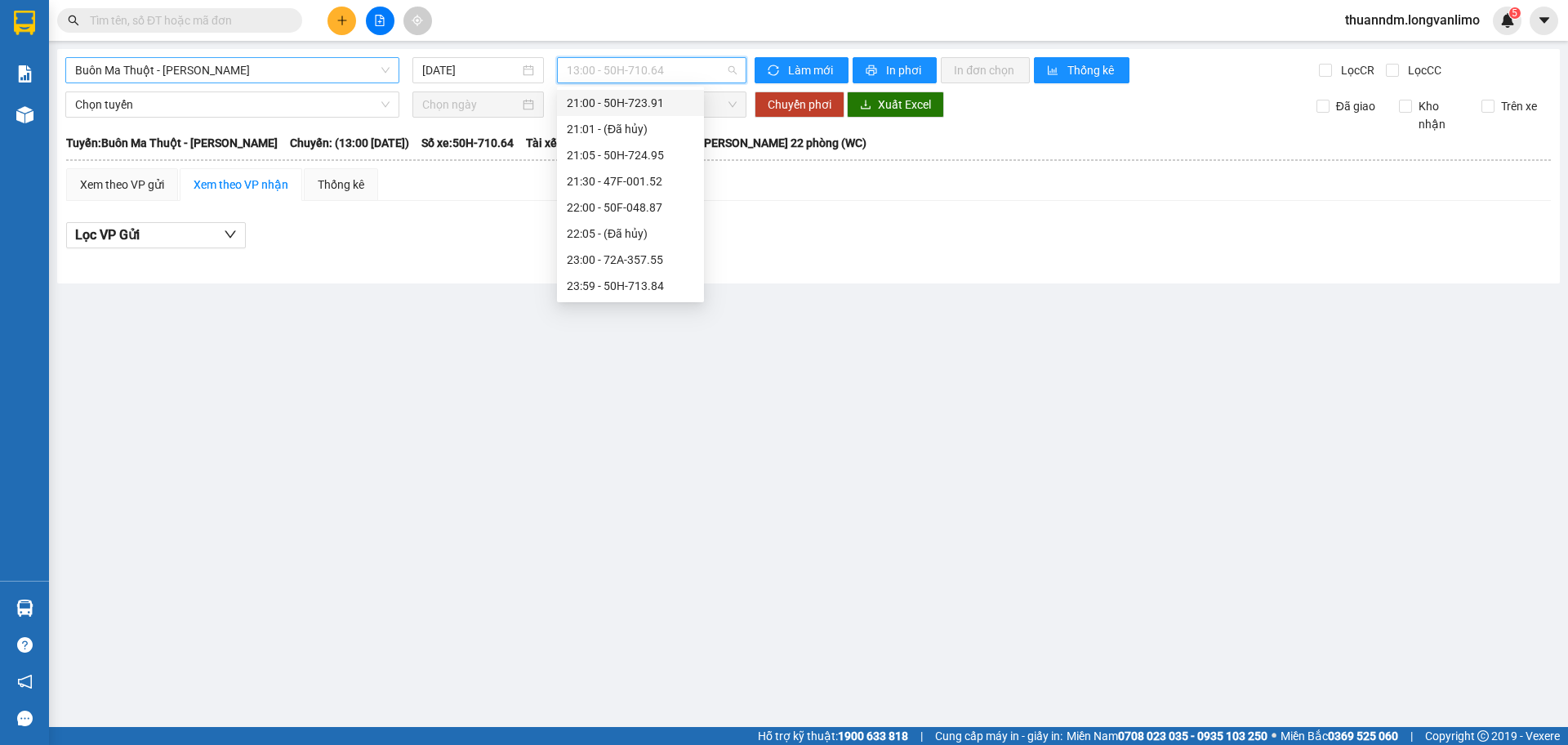
click at [344, 69] on span "Buôn Ma Thuột - Hồ Chí Minh" at bounding box center [231, 70] width 314 height 25
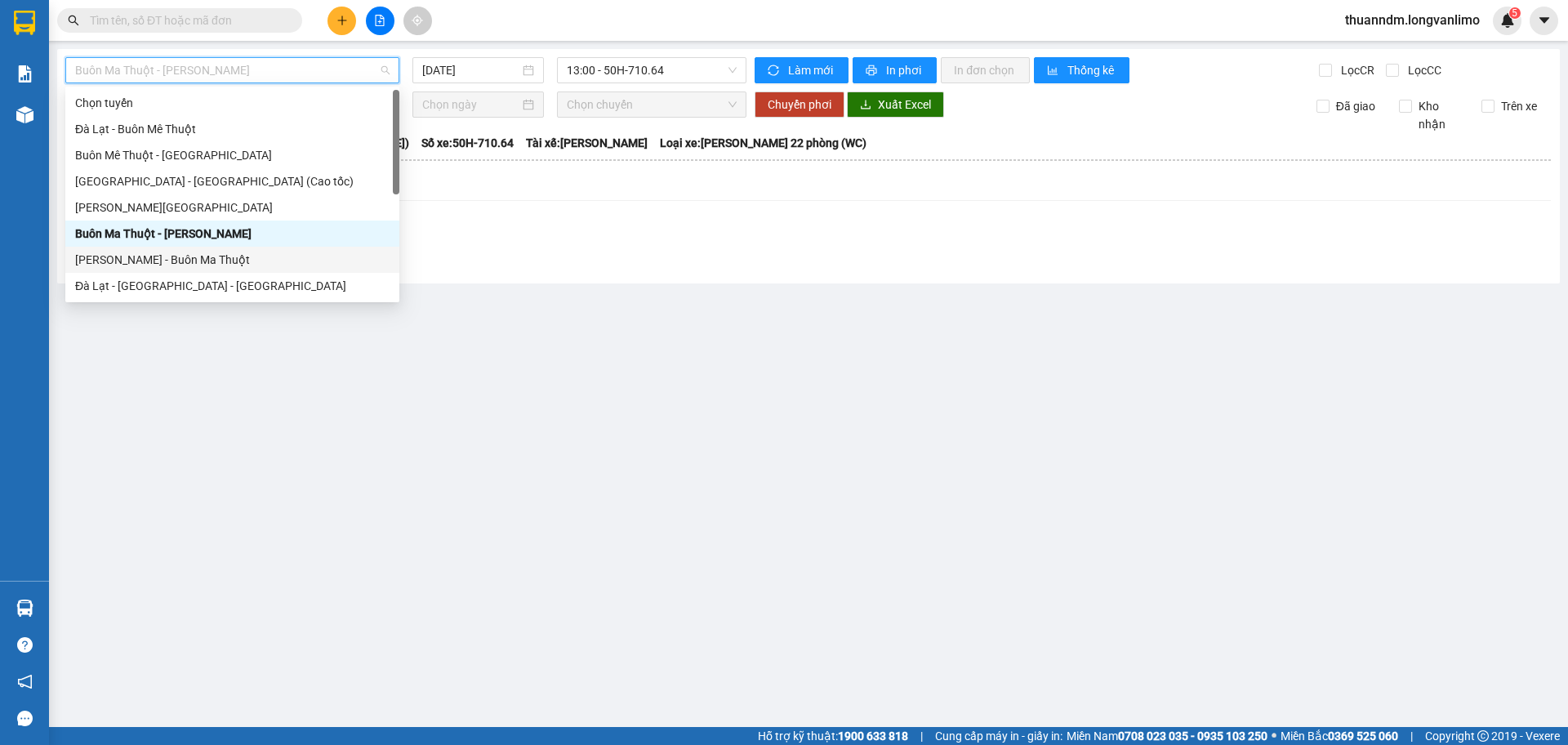
click at [243, 263] on div "Hồ Chí Minh - Buôn Ma Thuột" at bounding box center [231, 260] width 314 height 18
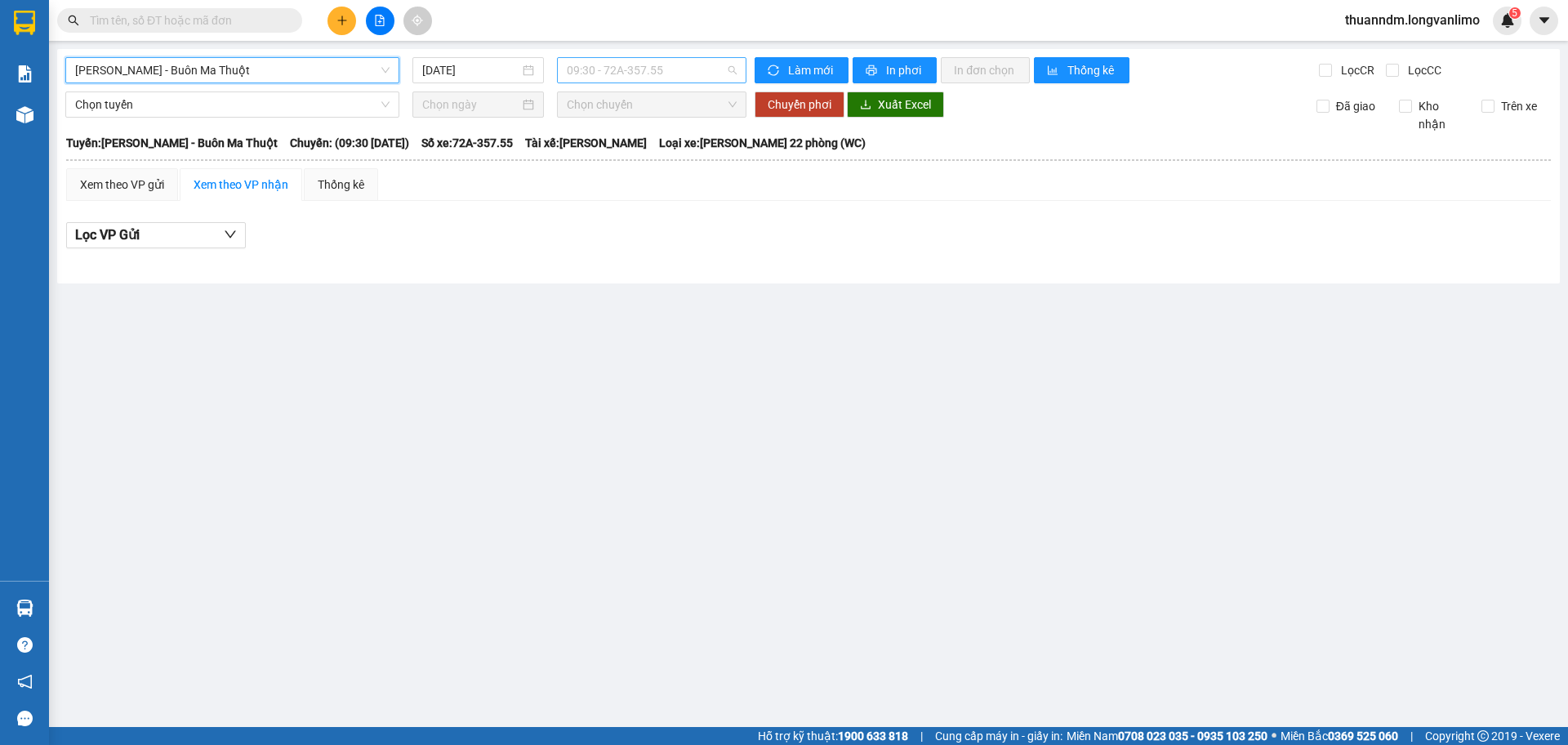
click at [665, 70] on span "09:30 - 72A-357.55" at bounding box center [651, 70] width 170 height 25
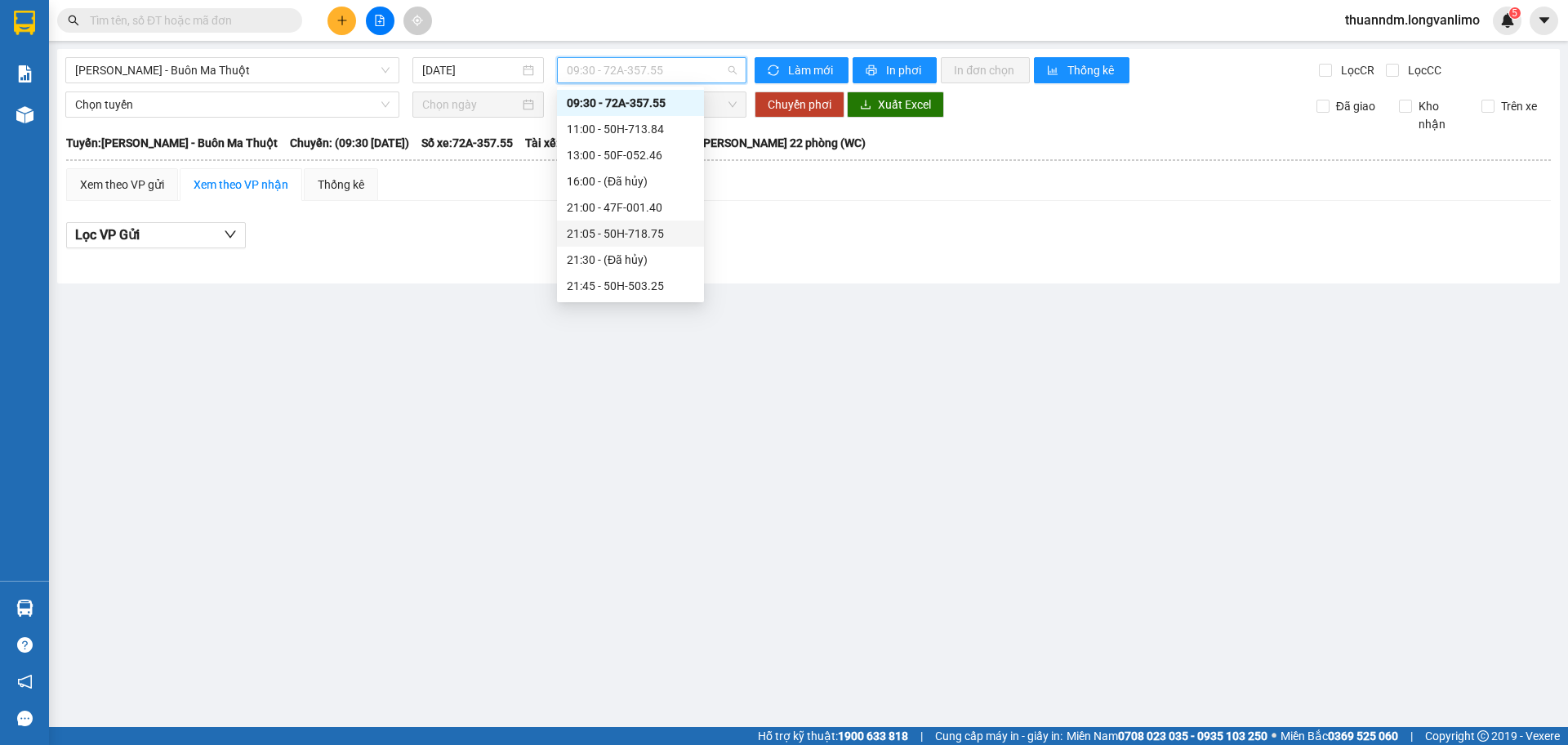
drag, startPoint x: 498, startPoint y: 230, endPoint x: 501, endPoint y: 207, distance: 23.2
click at [497, 231] on div "Lọc VP Gửi" at bounding box center [808, 236] width 1484 height 27
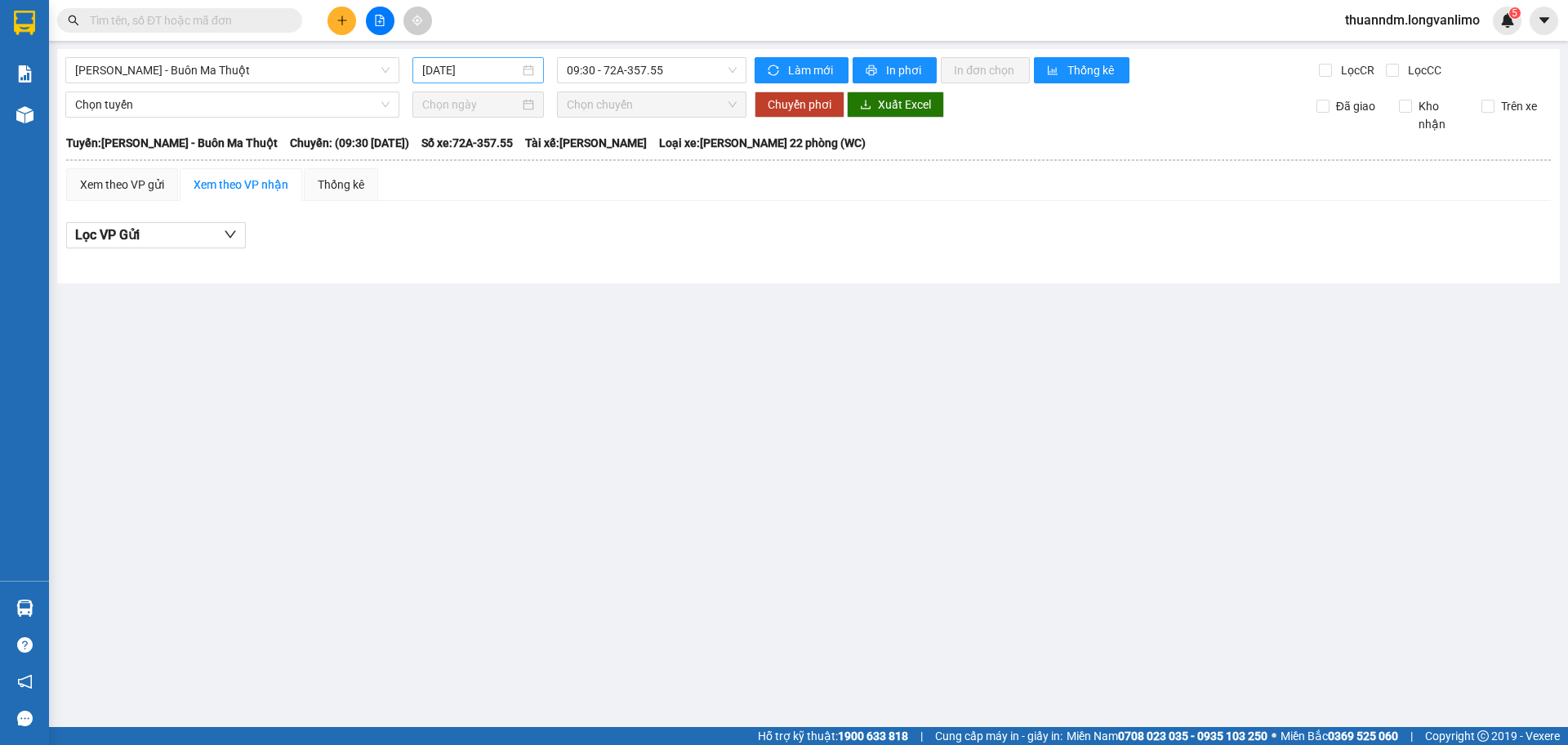
click at [511, 72] on input "[DATE]" at bounding box center [470, 70] width 97 height 18
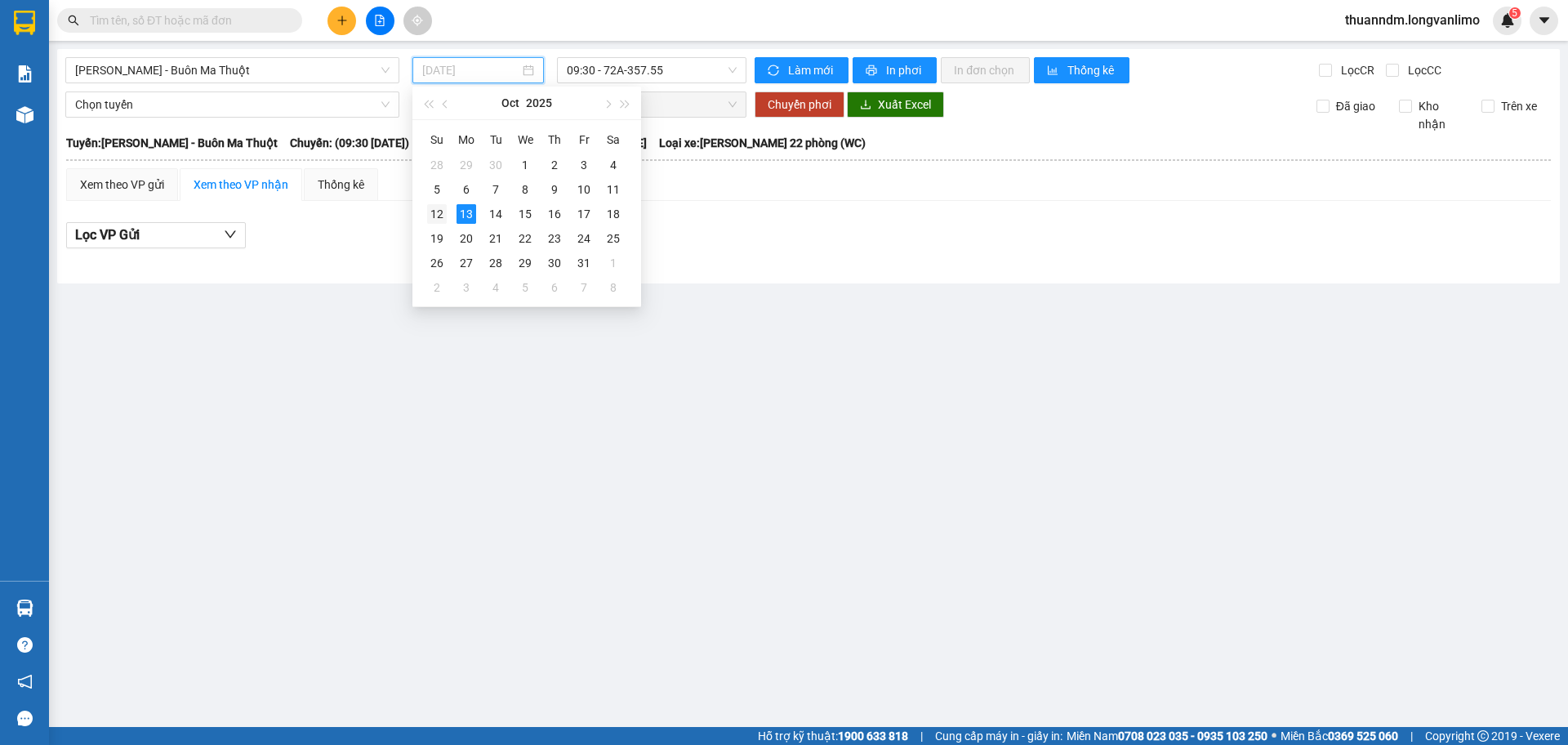
click at [443, 206] on div "12" at bounding box center [437, 214] width 20 height 20
type input "[DATE]"
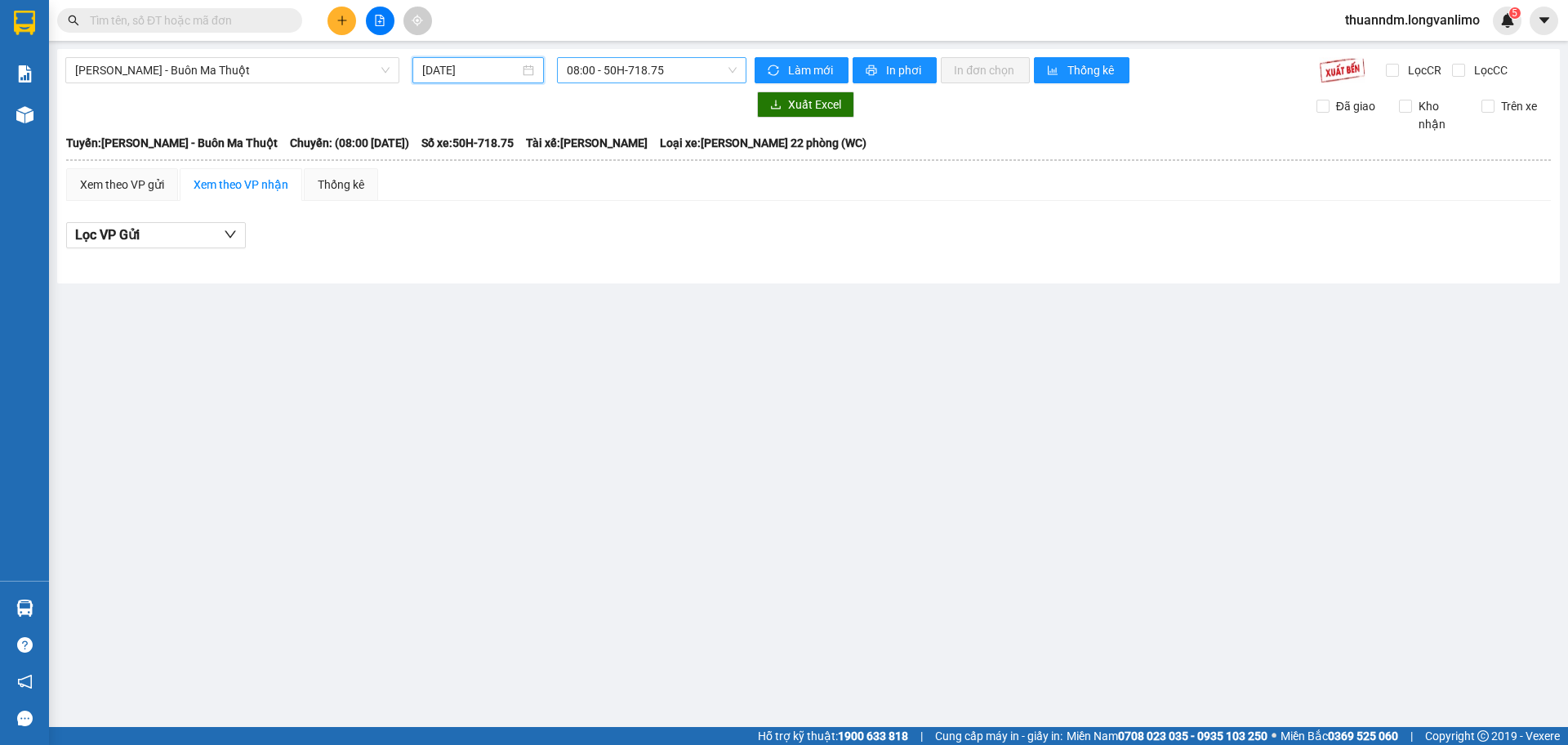
click at [636, 68] on span "08:00 - 50H-718.75" at bounding box center [651, 70] width 170 height 25
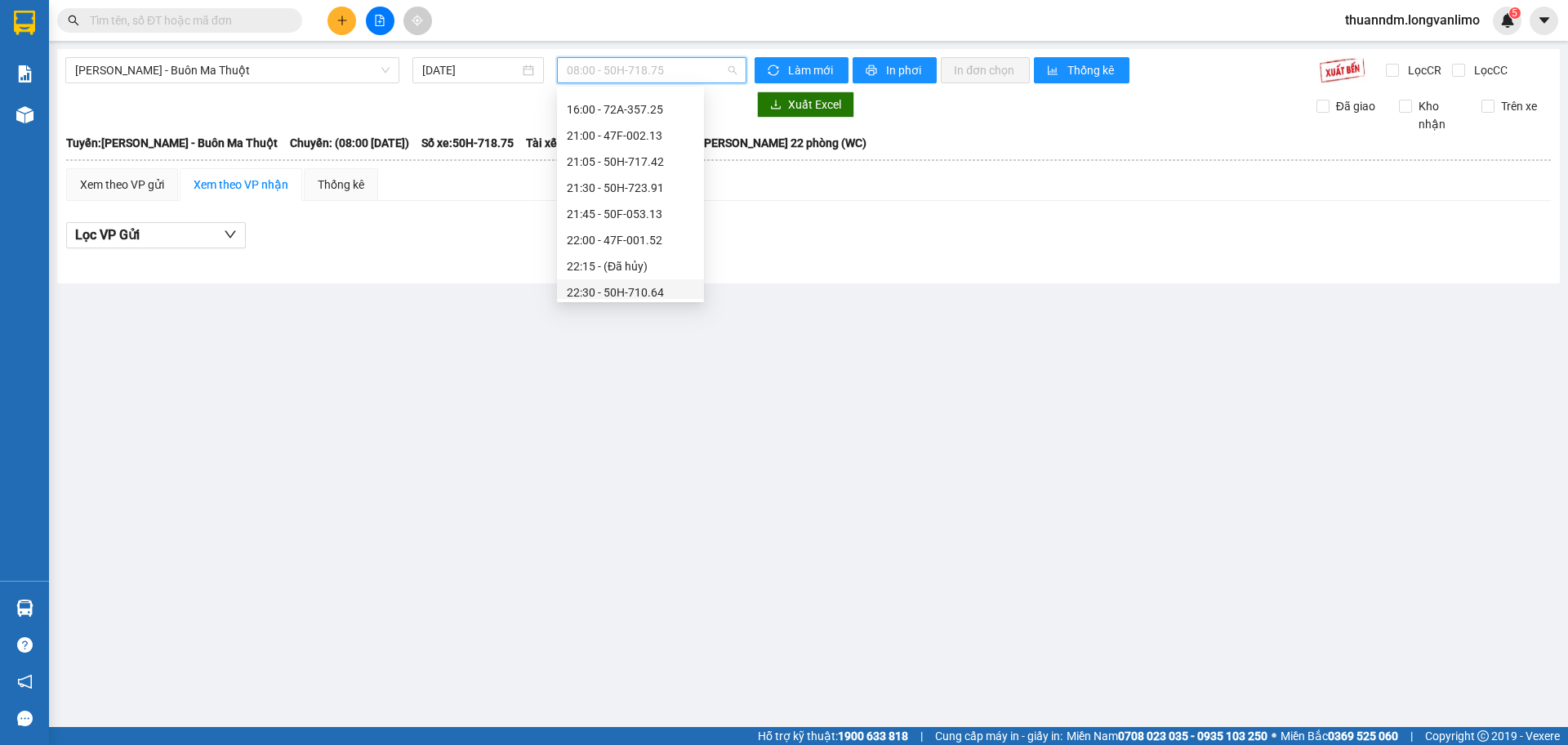
scroll to position [101, 0]
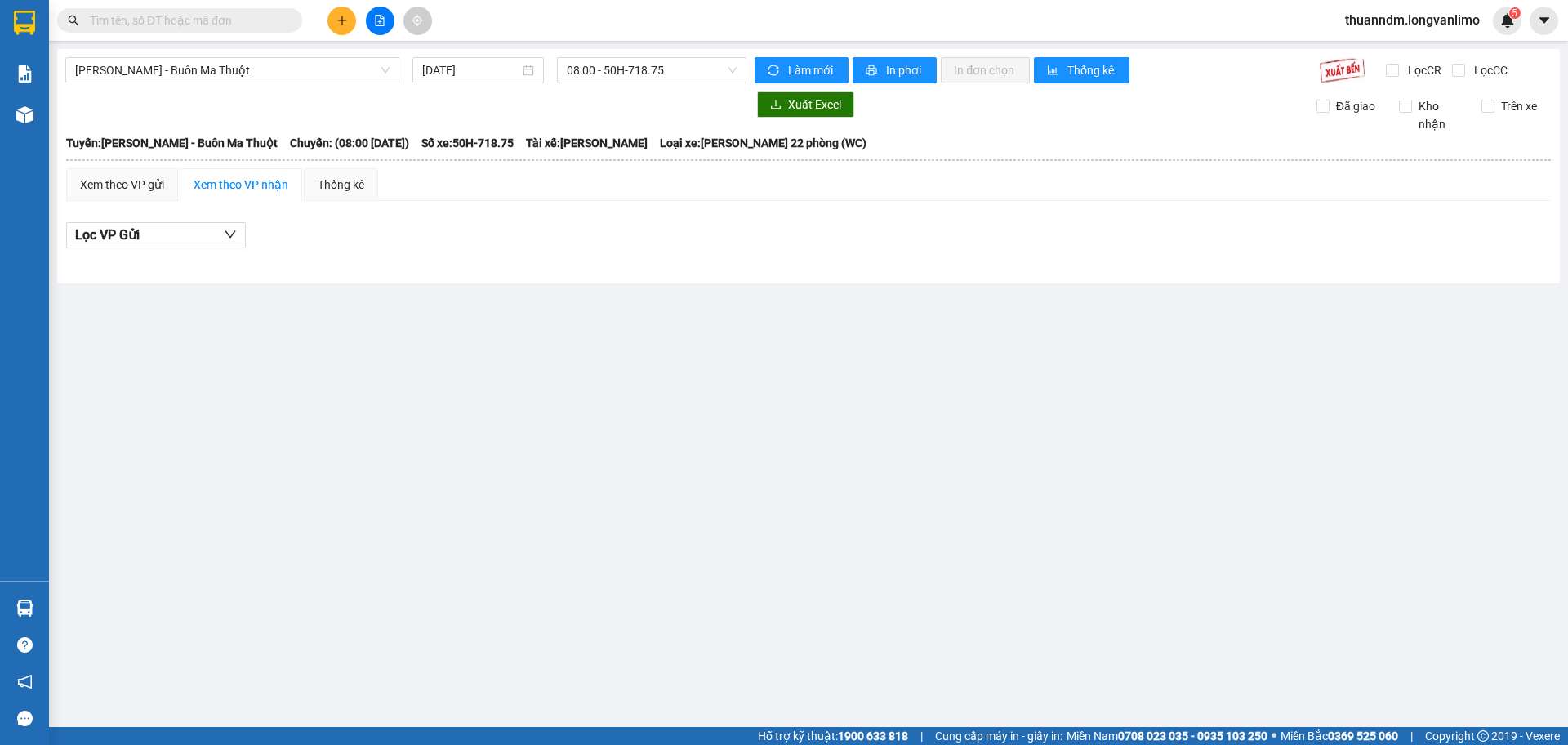
click at [867, 223] on div "Lọc VP Gửi" at bounding box center [808, 236] width 1484 height 27
